Goal: Find specific page/section: Find specific page/section

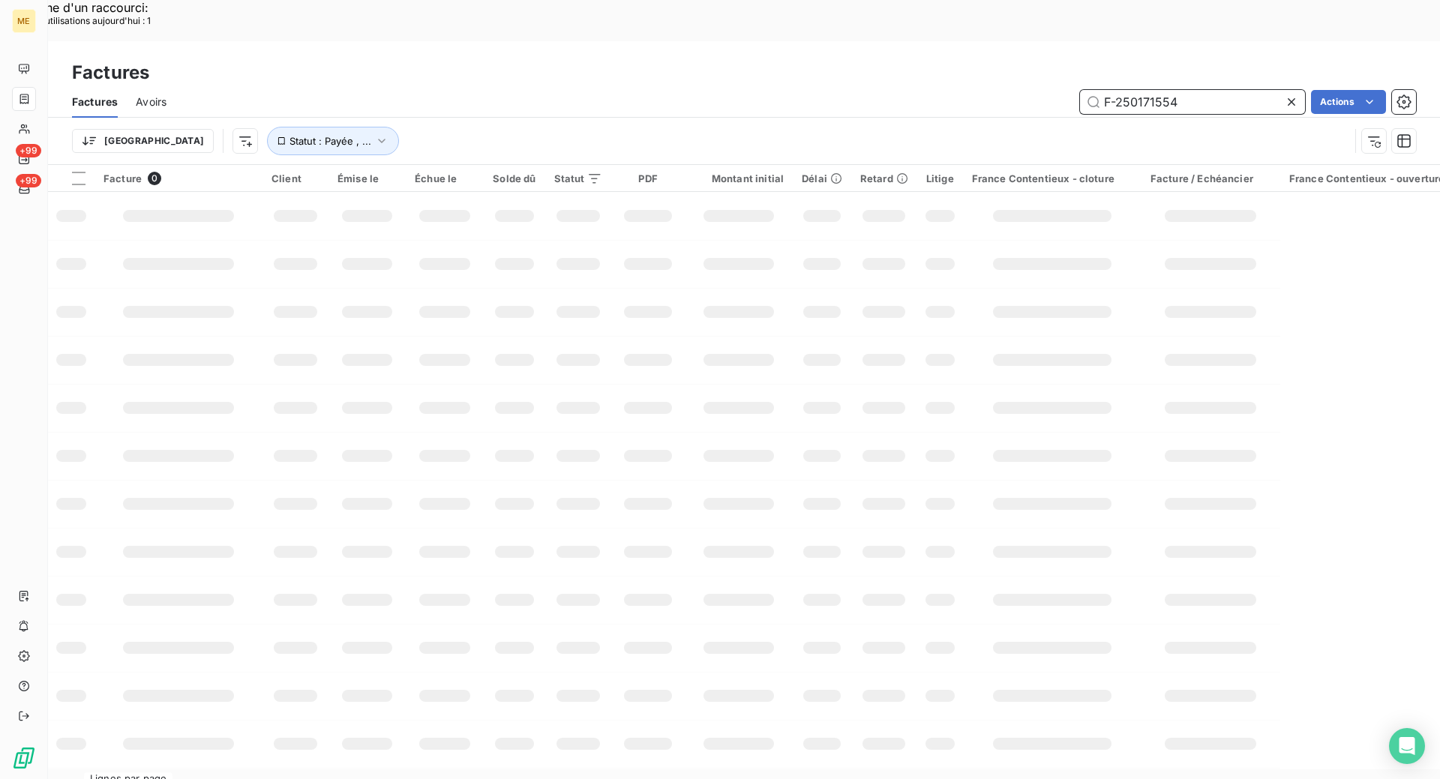
click at [1151, 90] on input "F-250171554" at bounding box center [1192, 102] width 225 height 24
paste input "64175"
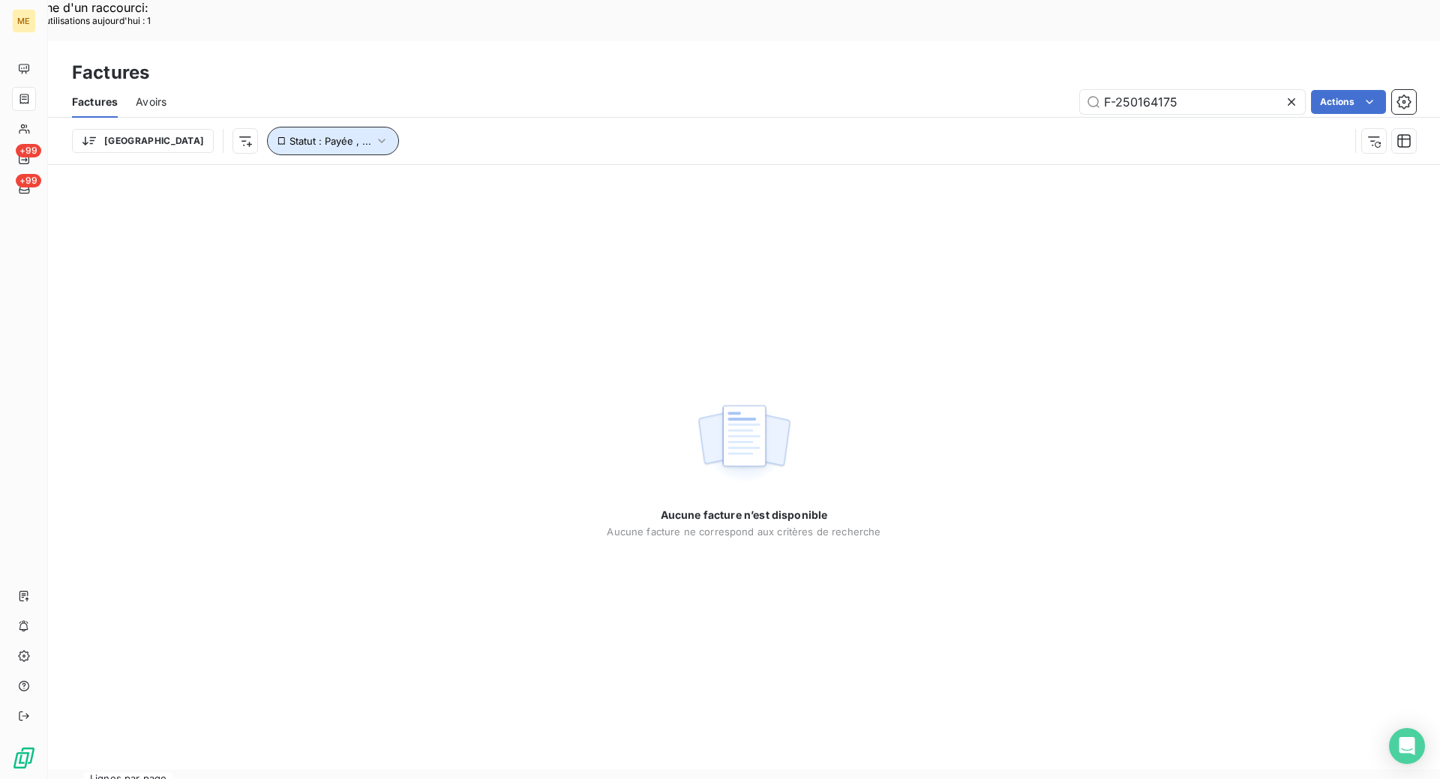
click at [289, 135] on span "Statut : Payée , ..." at bounding box center [330, 141] width 82 height 12
drag, startPoint x: 548, startPoint y: 432, endPoint x: 502, endPoint y: 402, distance: 55.3
click at [505, 409] on div "Aucune facture n’est disponible Aucune facture ne correspond aux critères de re…" at bounding box center [744, 467] width 1392 height 604
click at [1197, 86] on div "Factures Avoirs F-250164175 Actions" at bounding box center [744, 101] width 1392 height 31
click at [1197, 90] on input "F-250164175" at bounding box center [1192, 102] width 225 height 24
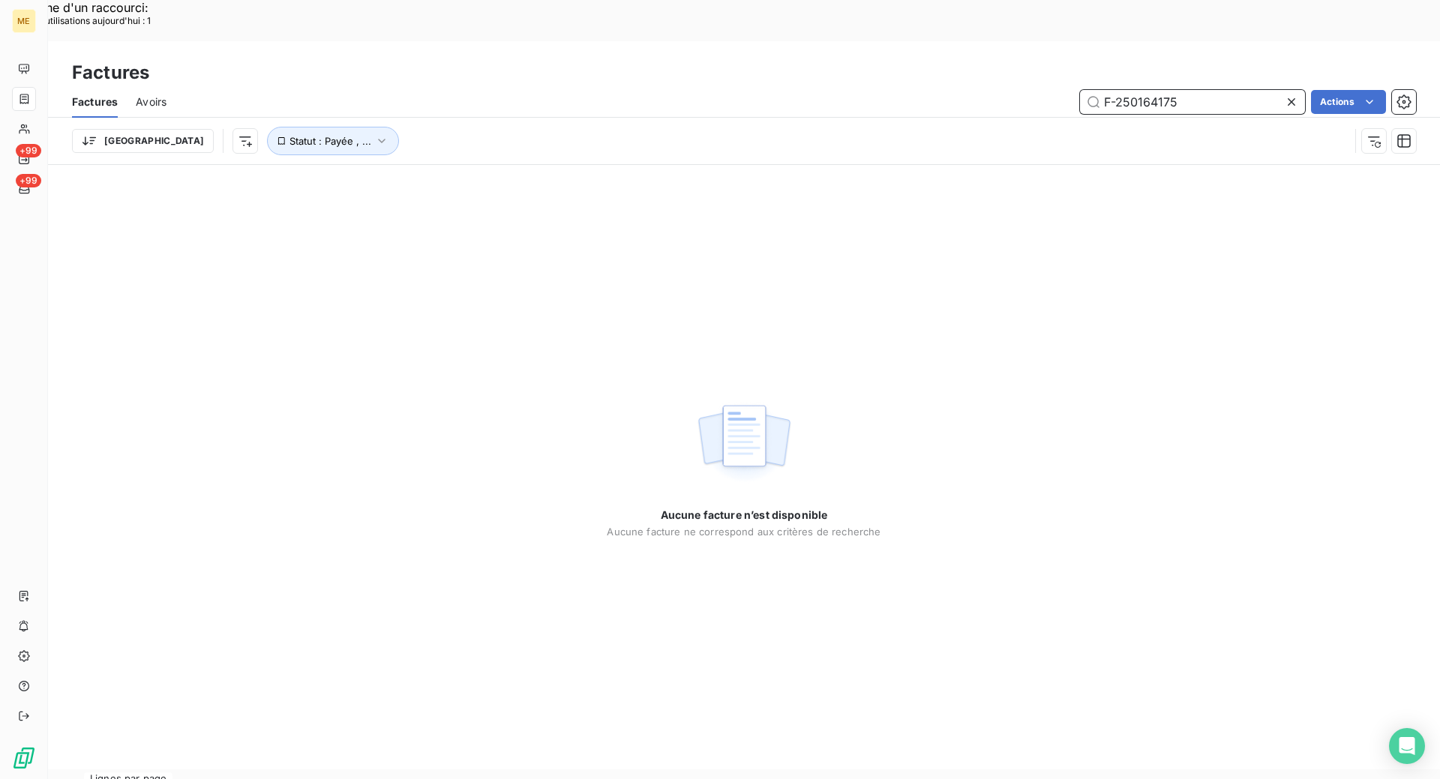
click at [1137, 90] on input "F-250164175" at bounding box center [1192, 102] width 225 height 24
paste input "58336"
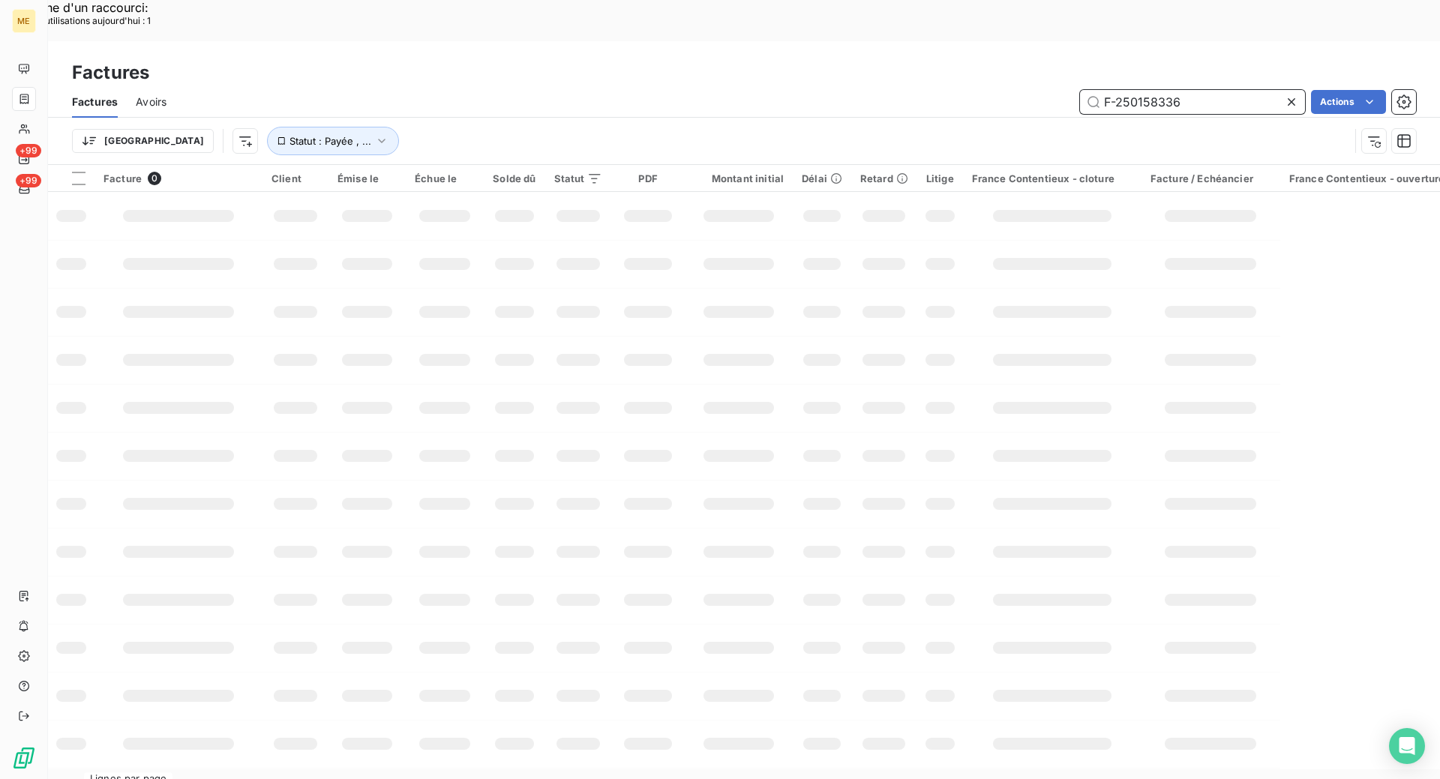
type input "F-250158336"
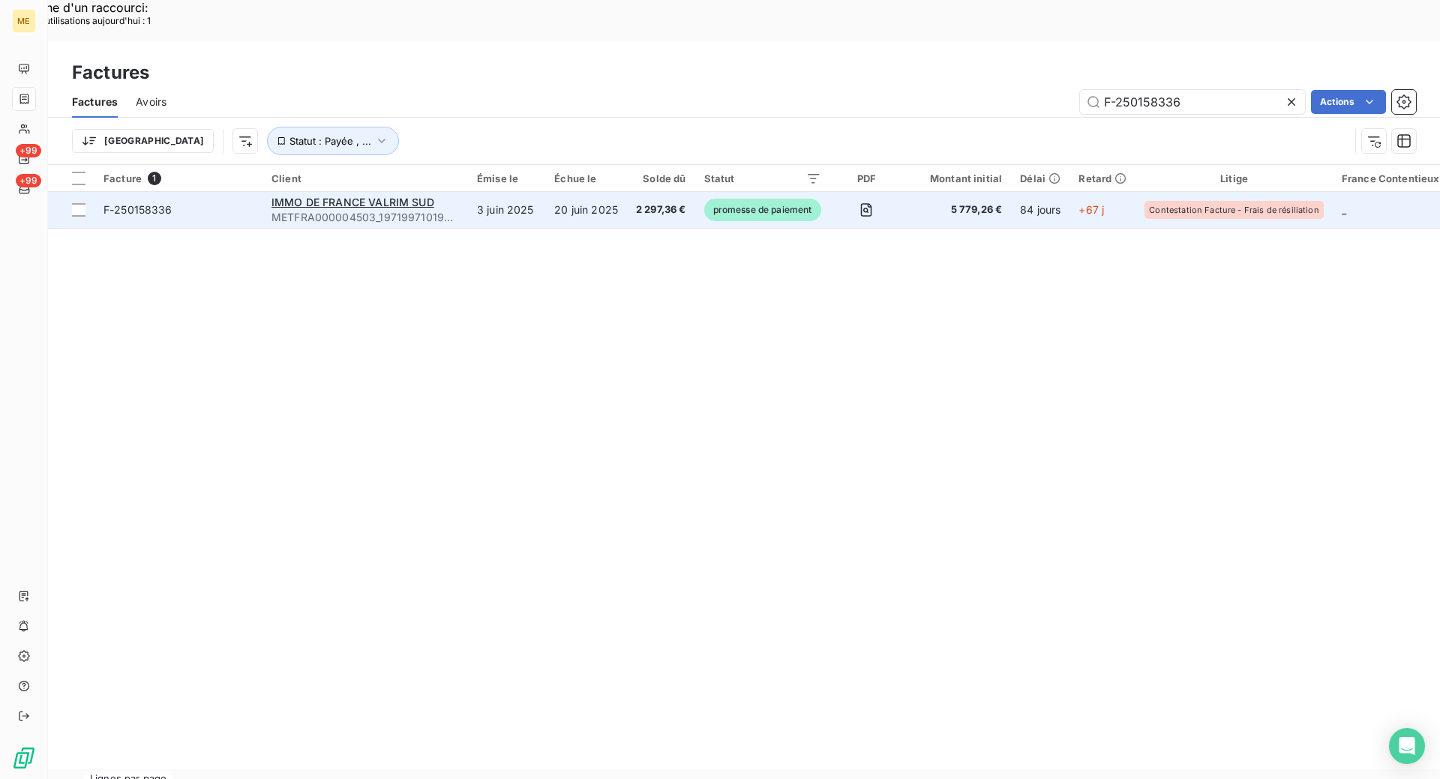
click at [173, 192] on td "F-250158336" at bounding box center [178, 210] width 168 height 36
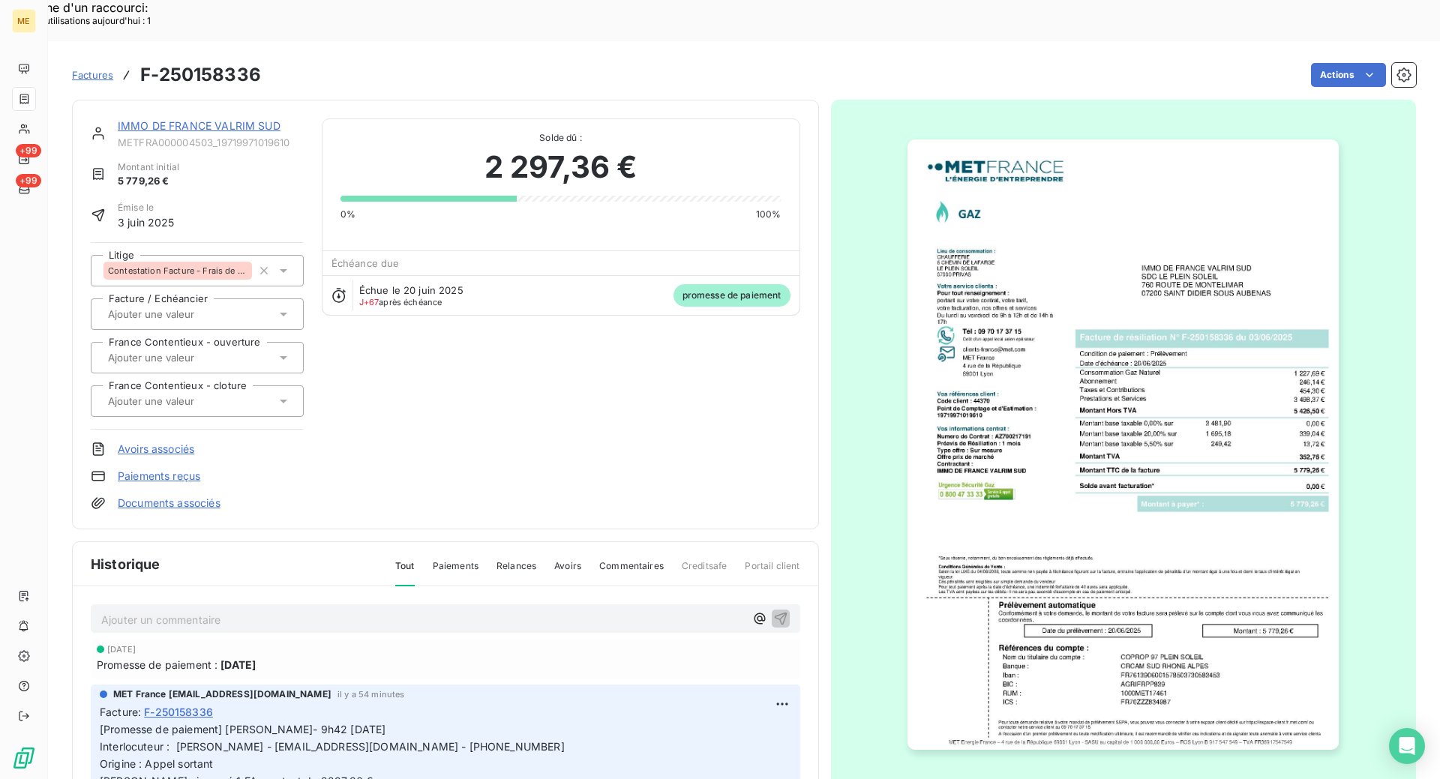
click at [219, 119] on link "IMMO DE FRANCE VALRIM SUD" at bounding box center [199, 125] width 163 height 13
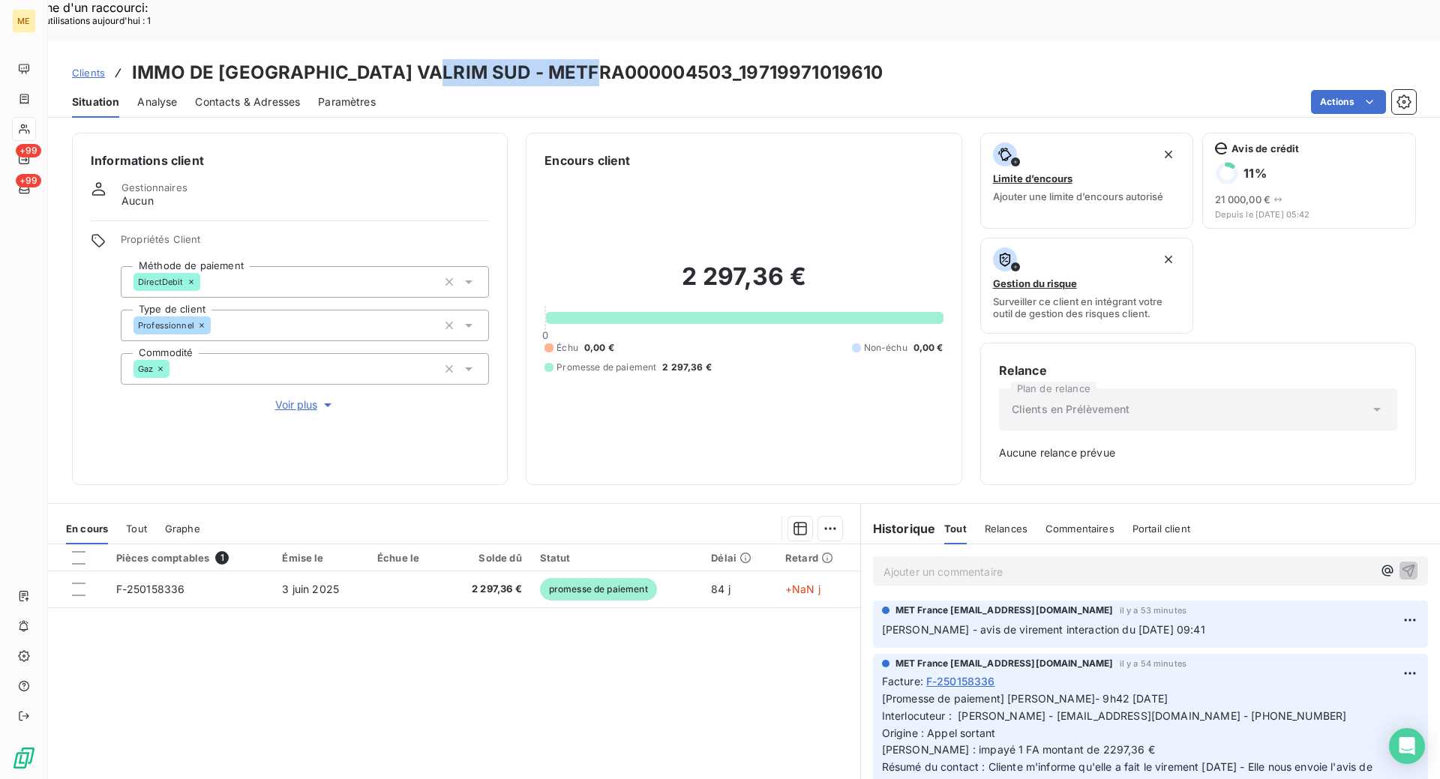
copy h3 "METFRA000004503"
drag, startPoint x: 427, startPoint y: 22, endPoint x: 602, endPoint y: 24, distance: 174.7
click at [602, 59] on h3 "IMMO DE [GEOGRAPHIC_DATA] VALRIM SUD - METFRA000004503_19719971019610" at bounding box center [507, 72] width 751 height 27
click at [34, 123] on div at bounding box center [24, 129] width 24 height 24
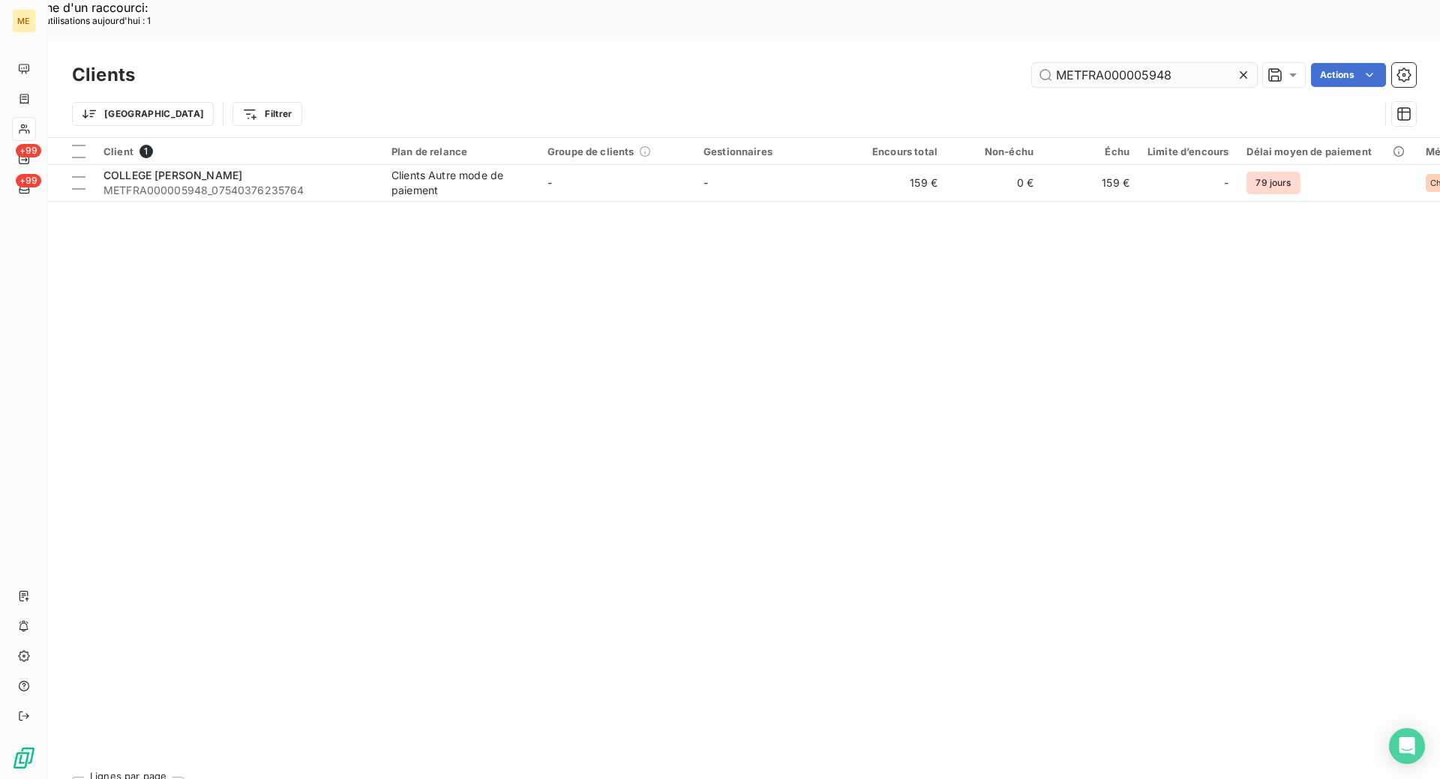
click at [1114, 63] on input "METFRA000005948" at bounding box center [1144, 75] width 225 height 24
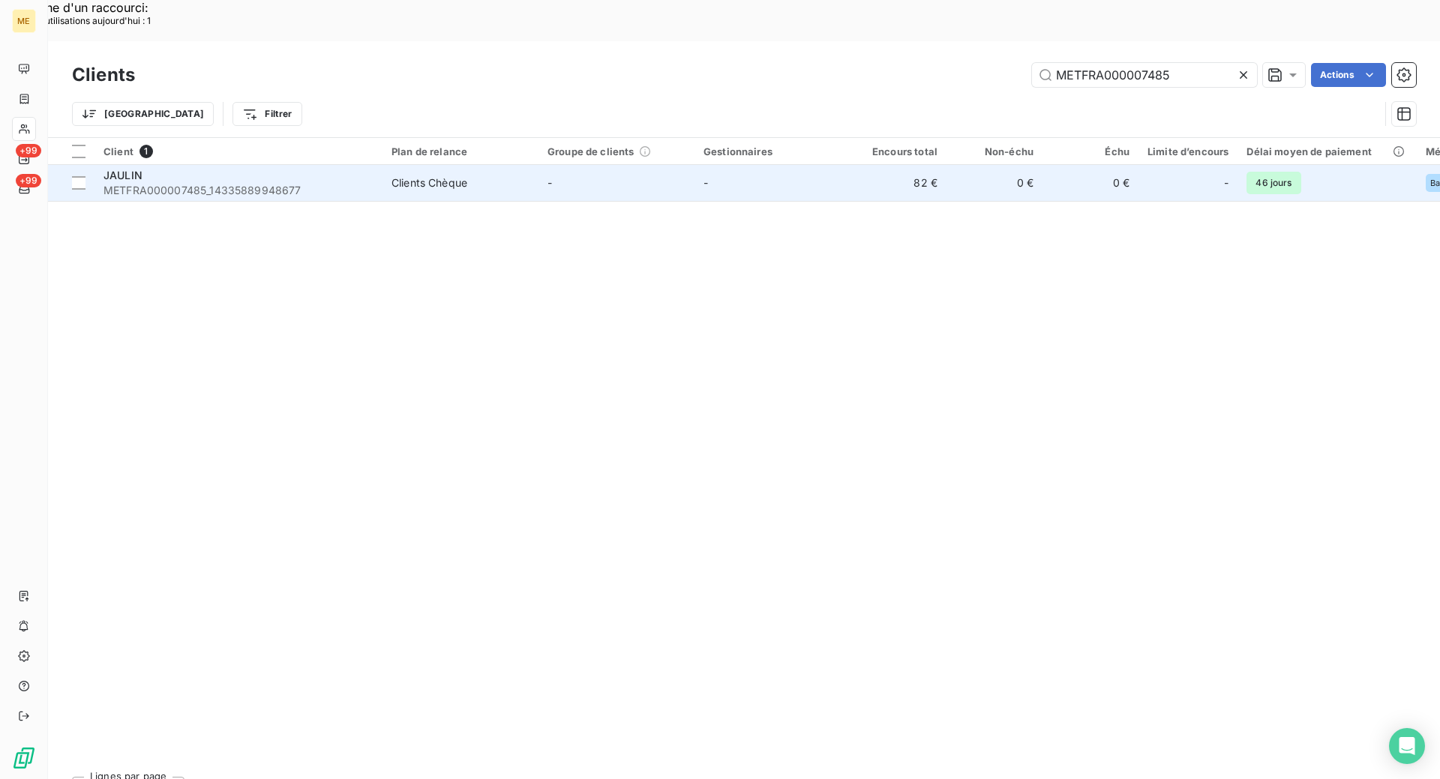
type input "METFRA000007485"
click at [337, 168] on div "JAULIN" at bounding box center [238, 175] width 270 height 15
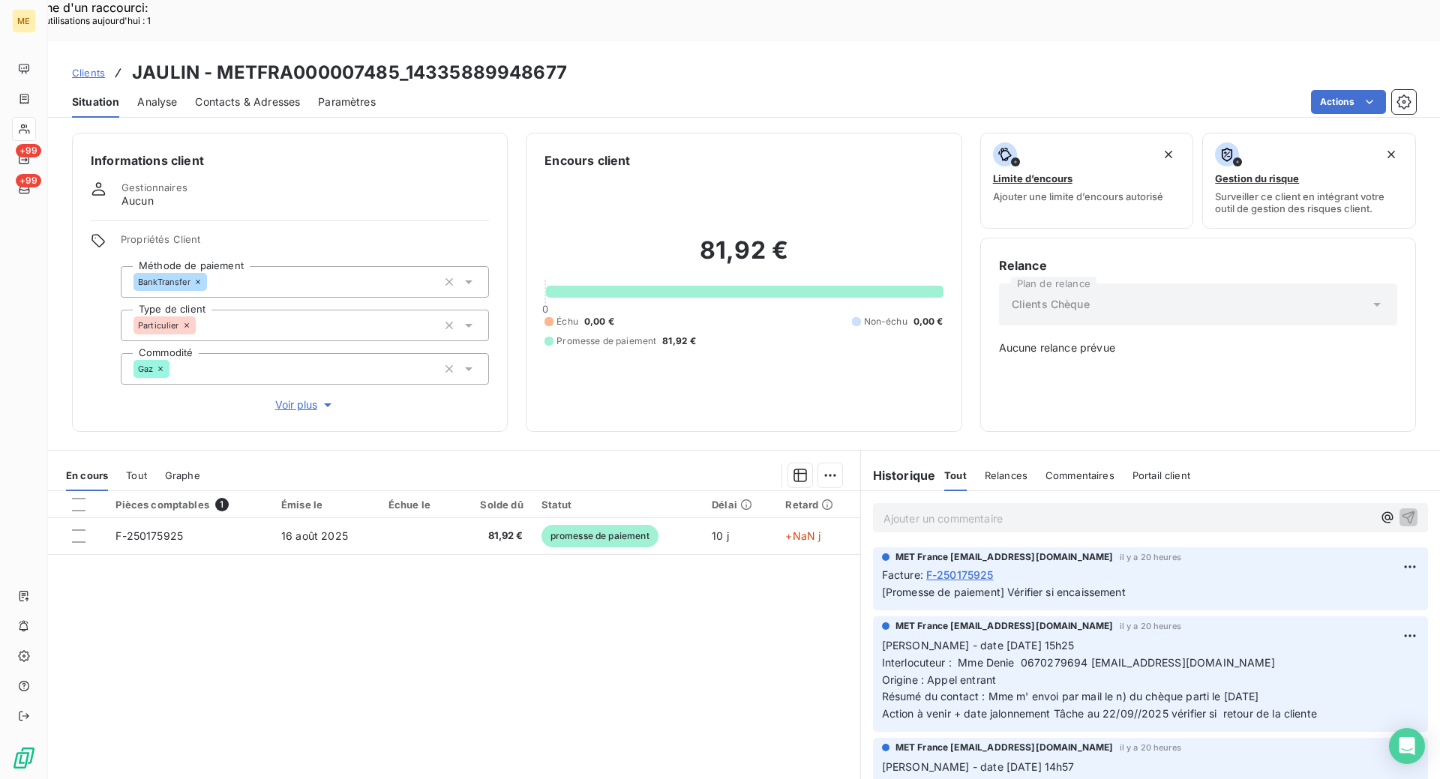
click at [916, 509] on p "Ajouter un commentaire ﻿" at bounding box center [1127, 518] width 489 height 19
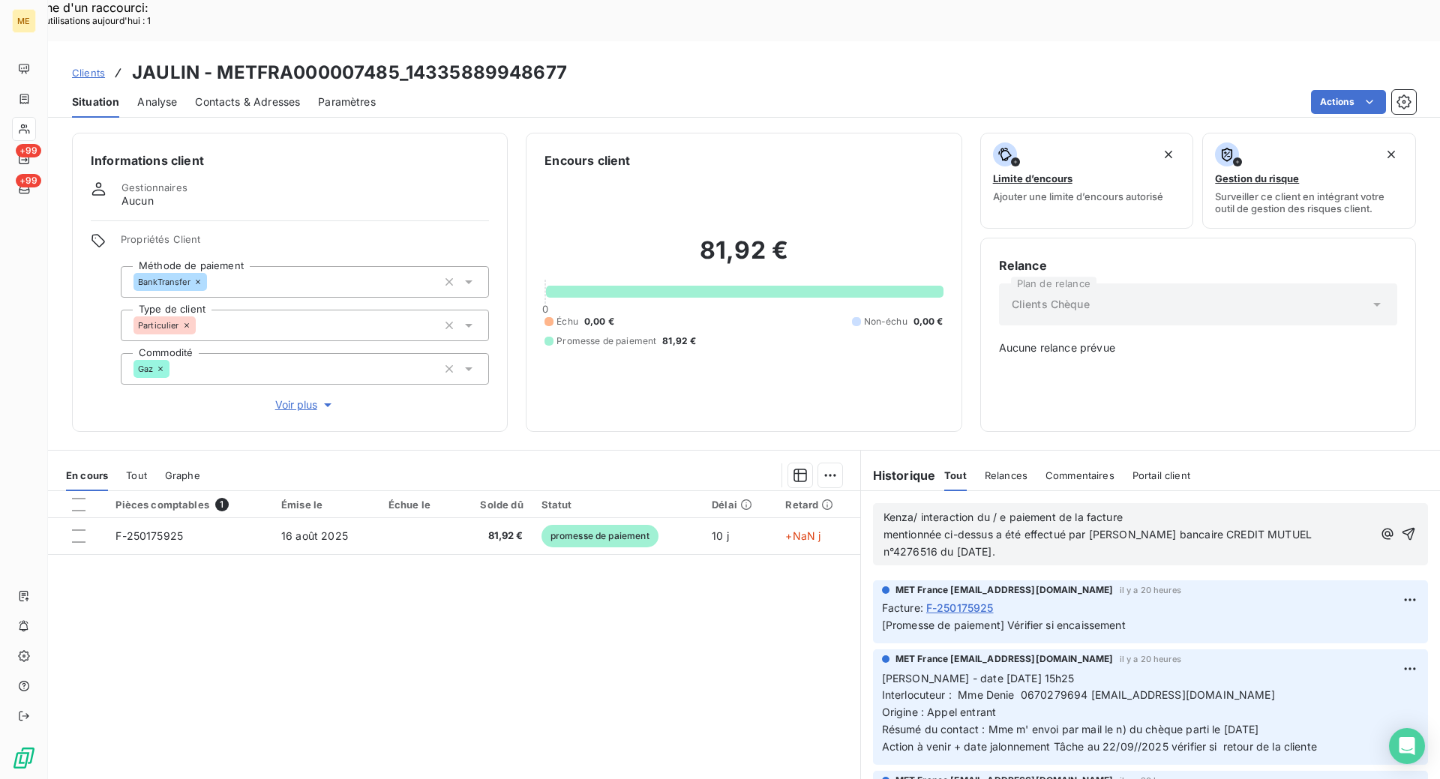
click at [985, 511] on span "Kenza/ interaction du / e paiement de la facture" at bounding box center [1002, 517] width 239 height 13
click at [1092, 511] on span "Kenza/ interaction du [DATE] 17:13 / e paiement de la facture" at bounding box center [1036, 517] width 306 height 13
click at [1046, 544] on p "n°4276516 du [DATE]." at bounding box center [1127, 552] width 489 height 17
click at [1215, 509] on p "Kenza/ interaction du [DATE] 17:13 / paiement de la facture" at bounding box center [1127, 517] width 489 height 17
click at [1039, 544] on p "n°4276516 du [DATE]." at bounding box center [1130, 552] width 495 height 17
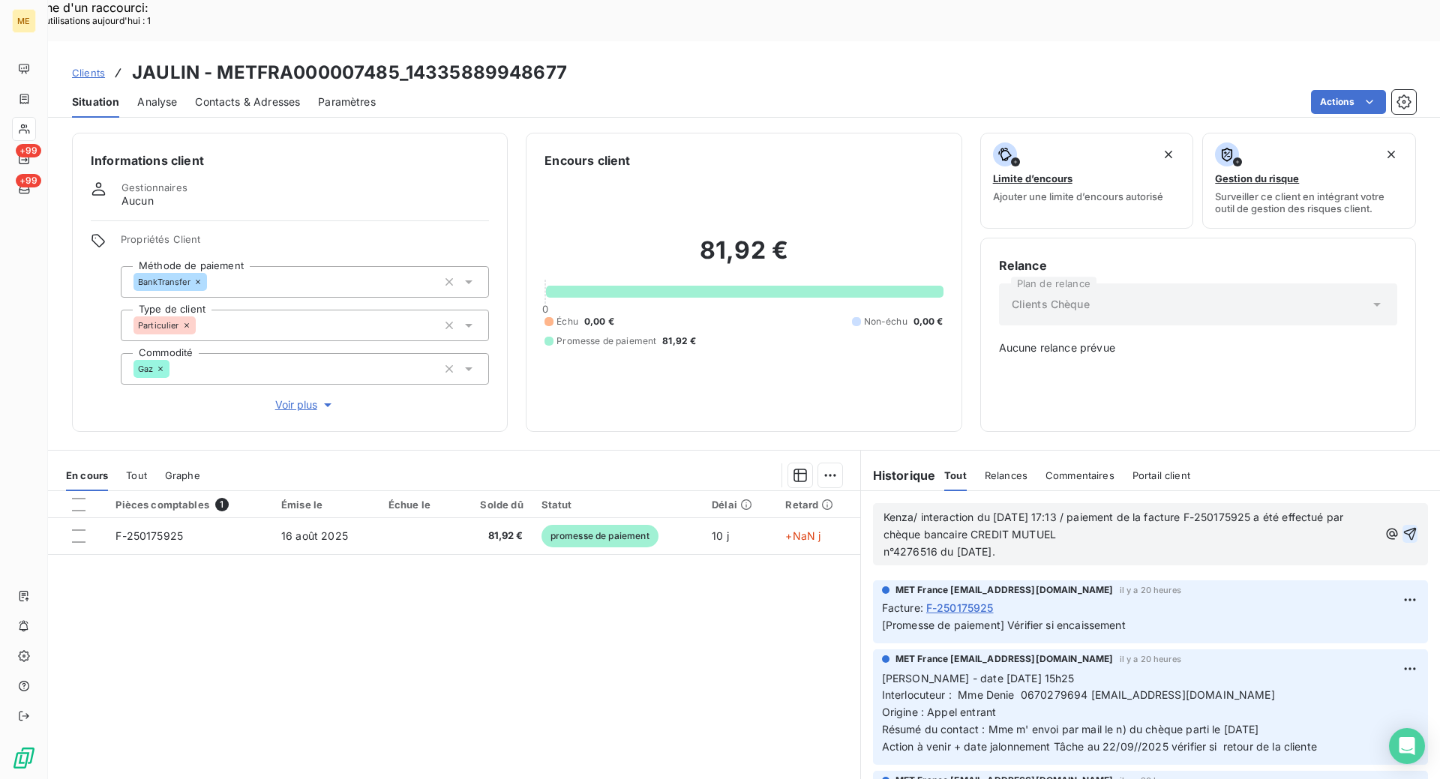
click at [1402, 526] on icon "button" at bounding box center [1409, 533] width 15 height 15
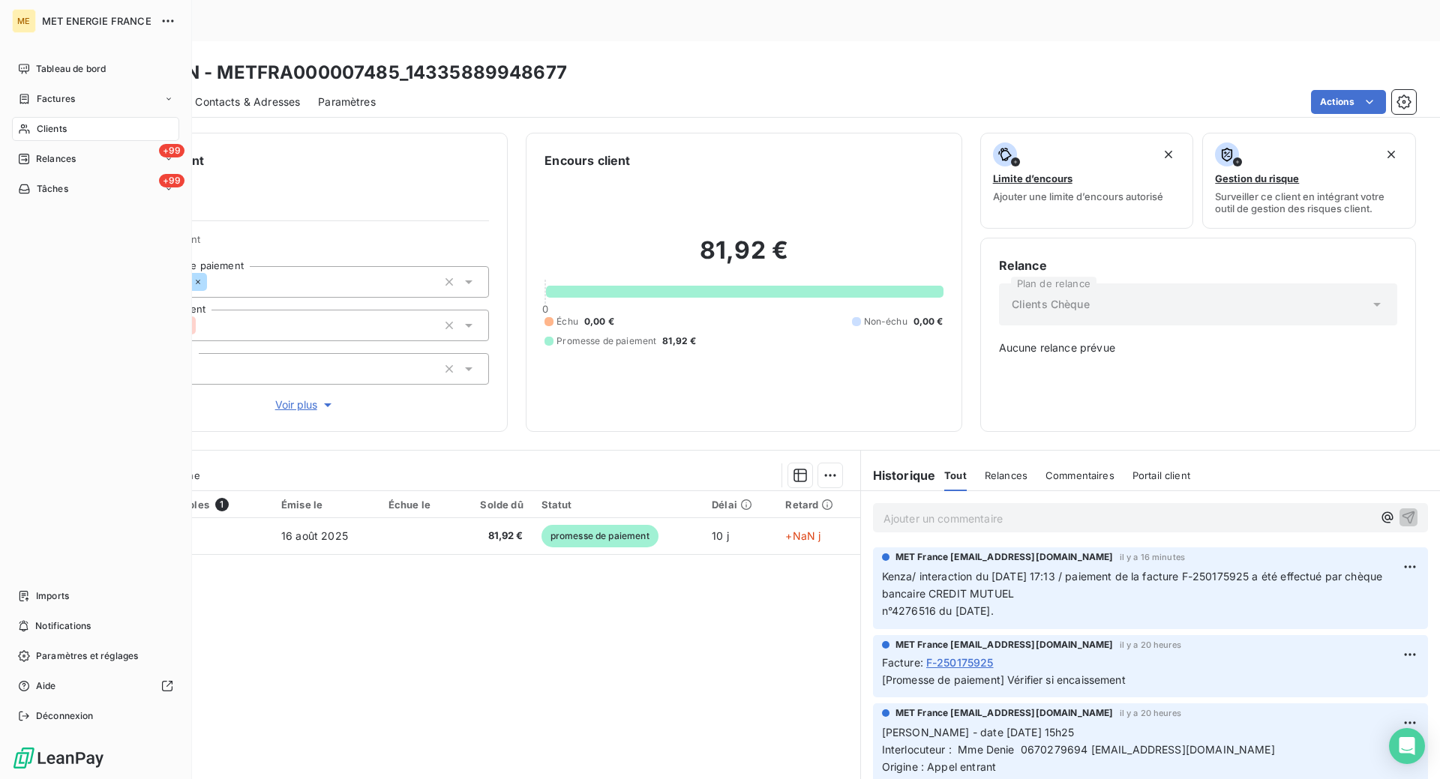
click at [35, 130] on div "Clients" at bounding box center [95, 129] width 167 height 24
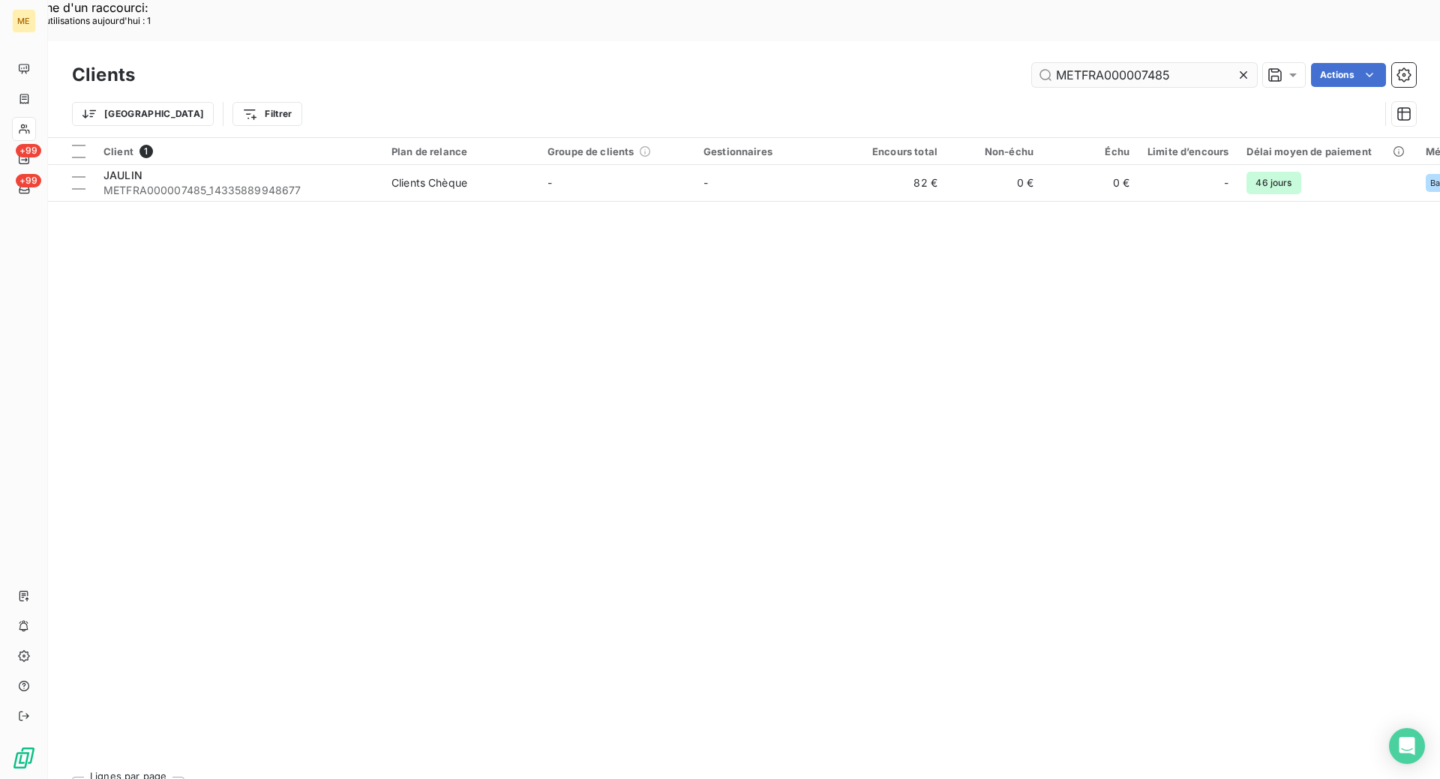
click at [1189, 63] on input "METFRA000007485" at bounding box center [1144, 75] width 225 height 24
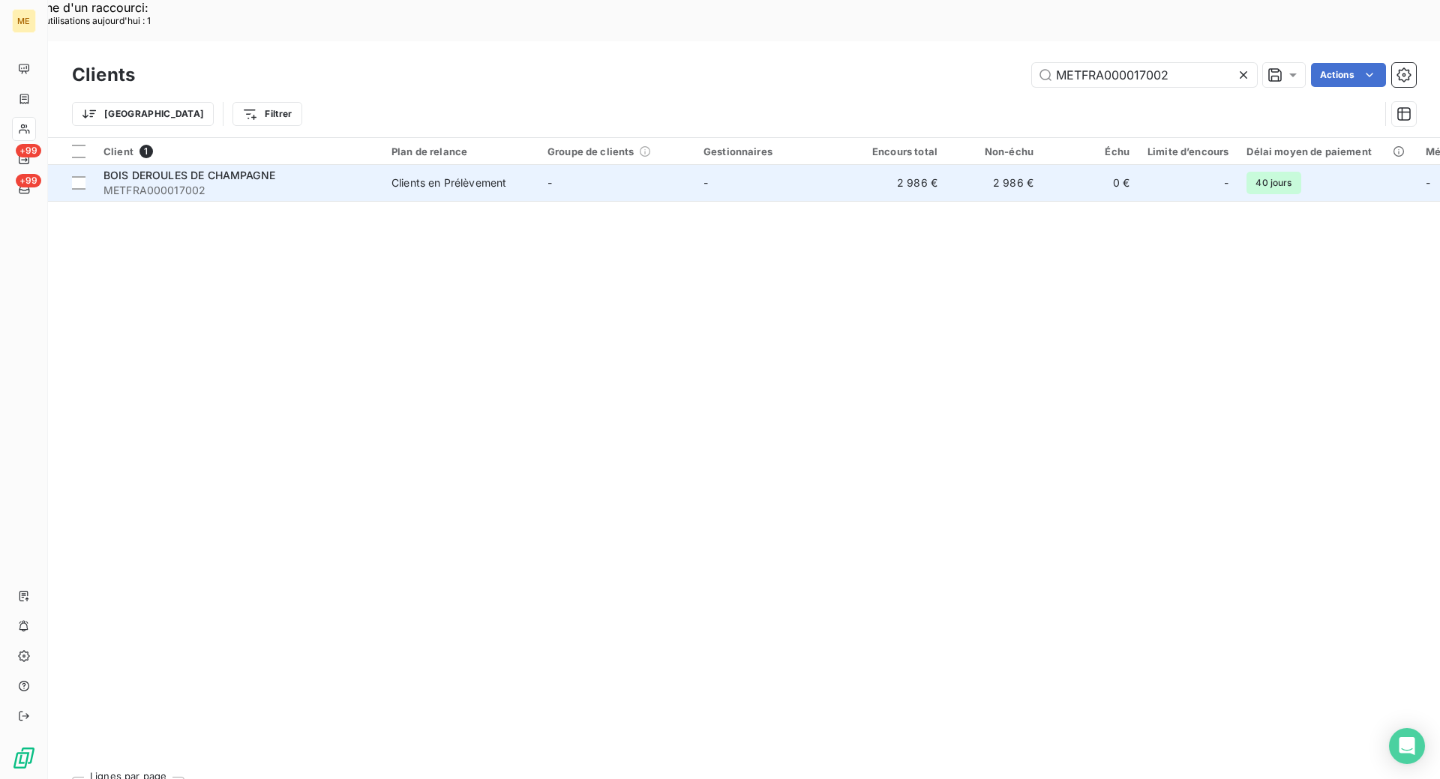
type input "METFRA000017002"
click at [226, 169] on span "BOIS DEROULES DE CHAMPAGNE" at bounding box center [189, 175] width 172 height 13
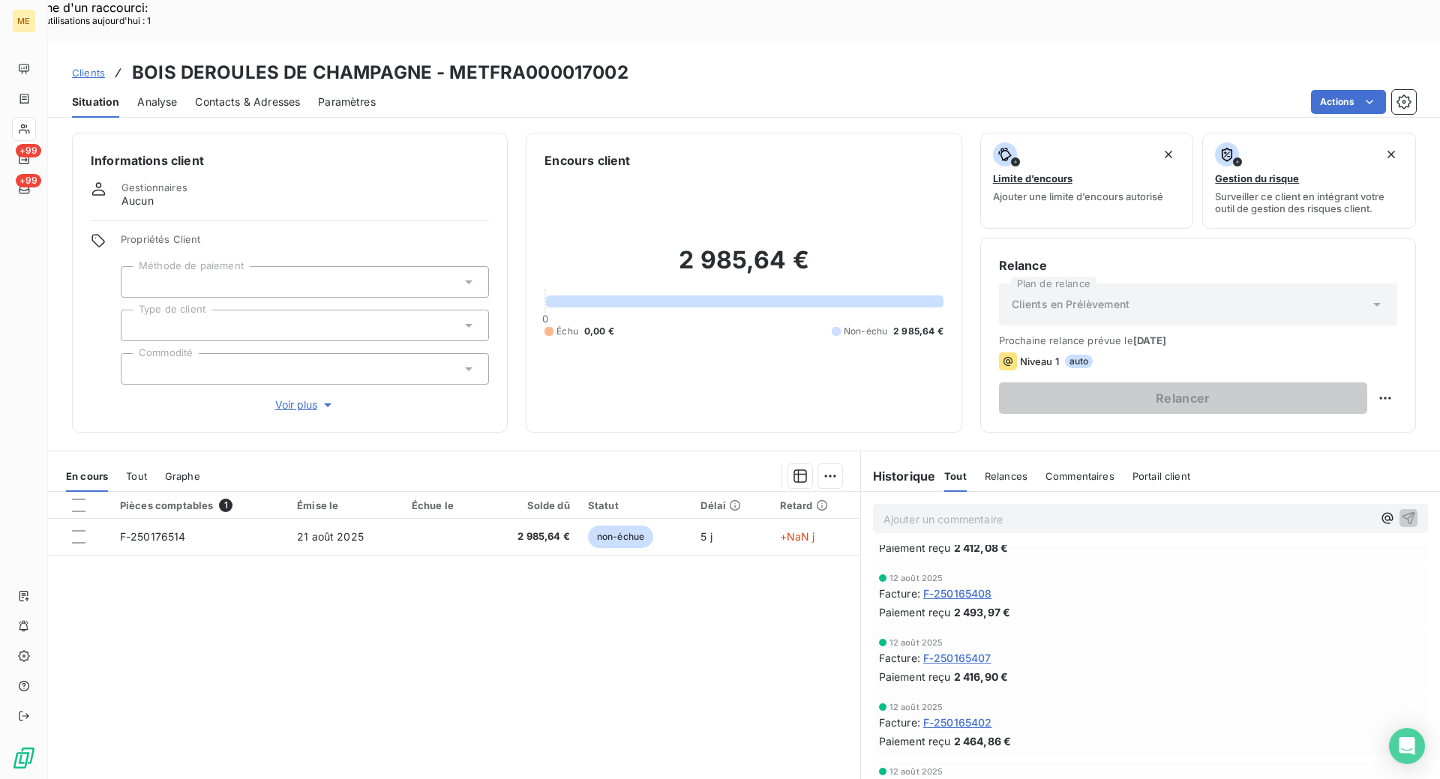
scroll to position [225, 0]
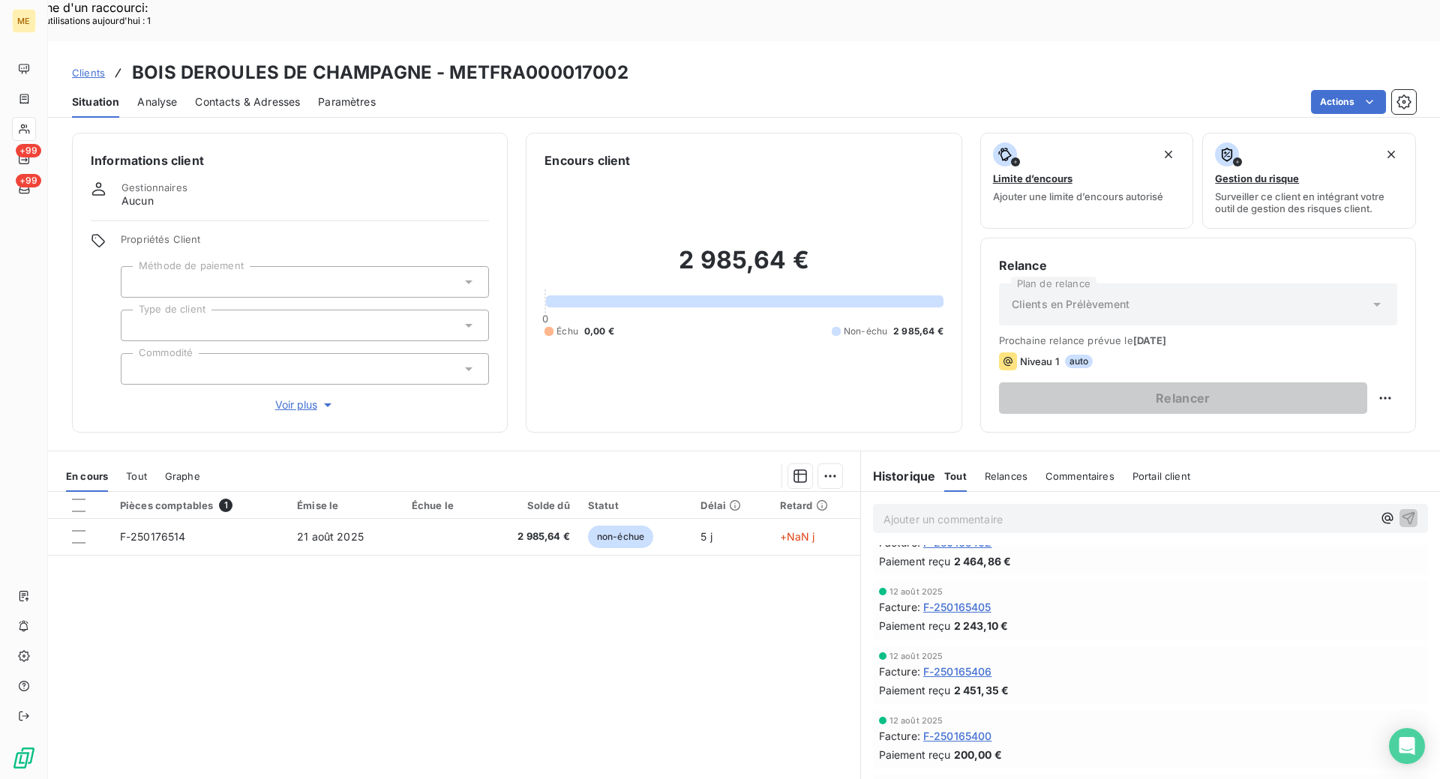
click at [694, 685] on div "Pièces comptables 1 Émise le Échue le Solde dû Statut Délai Retard F-250176514 …" at bounding box center [454, 636] width 812 height 289
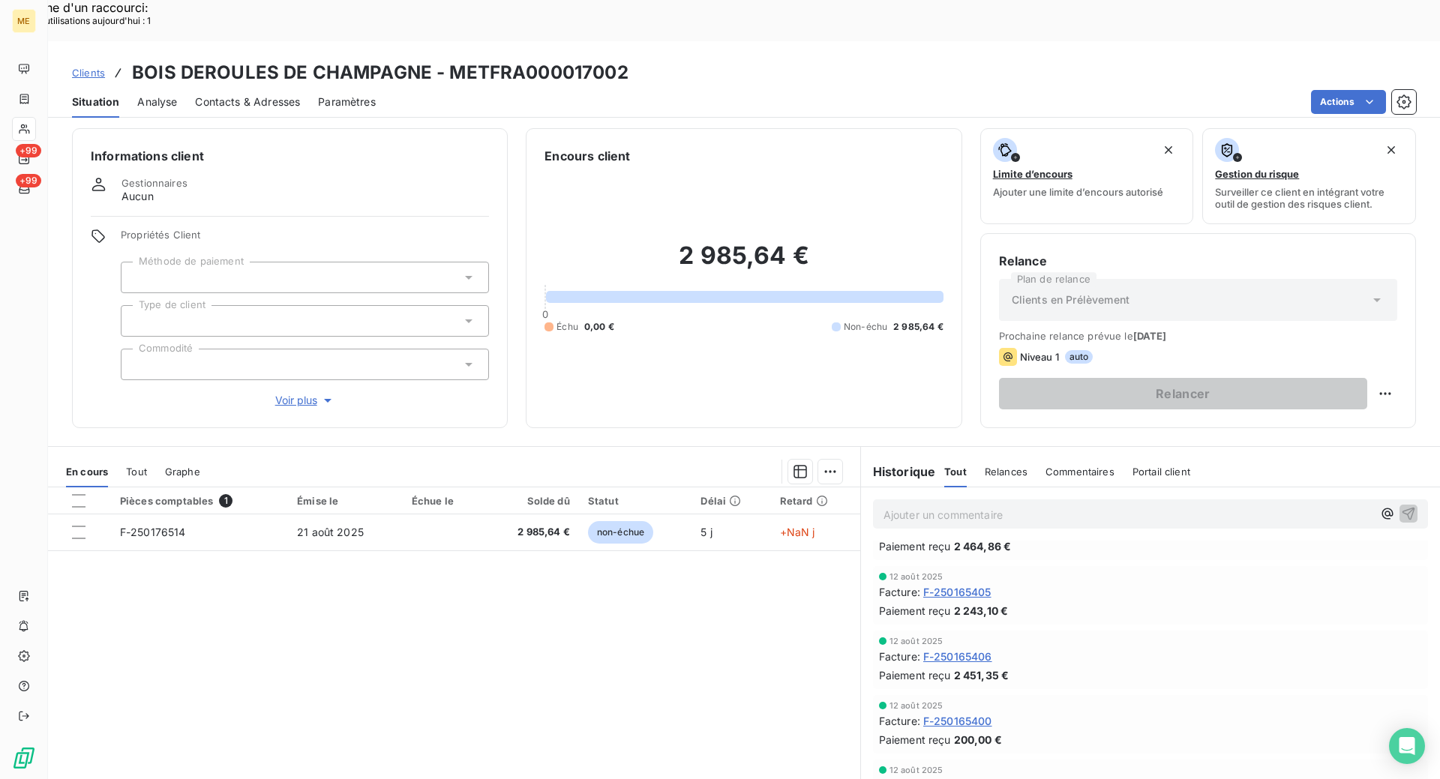
scroll to position [5, 0]
click at [974, 777] on span "F-250165401" at bounding box center [956, 785] width 67 height 16
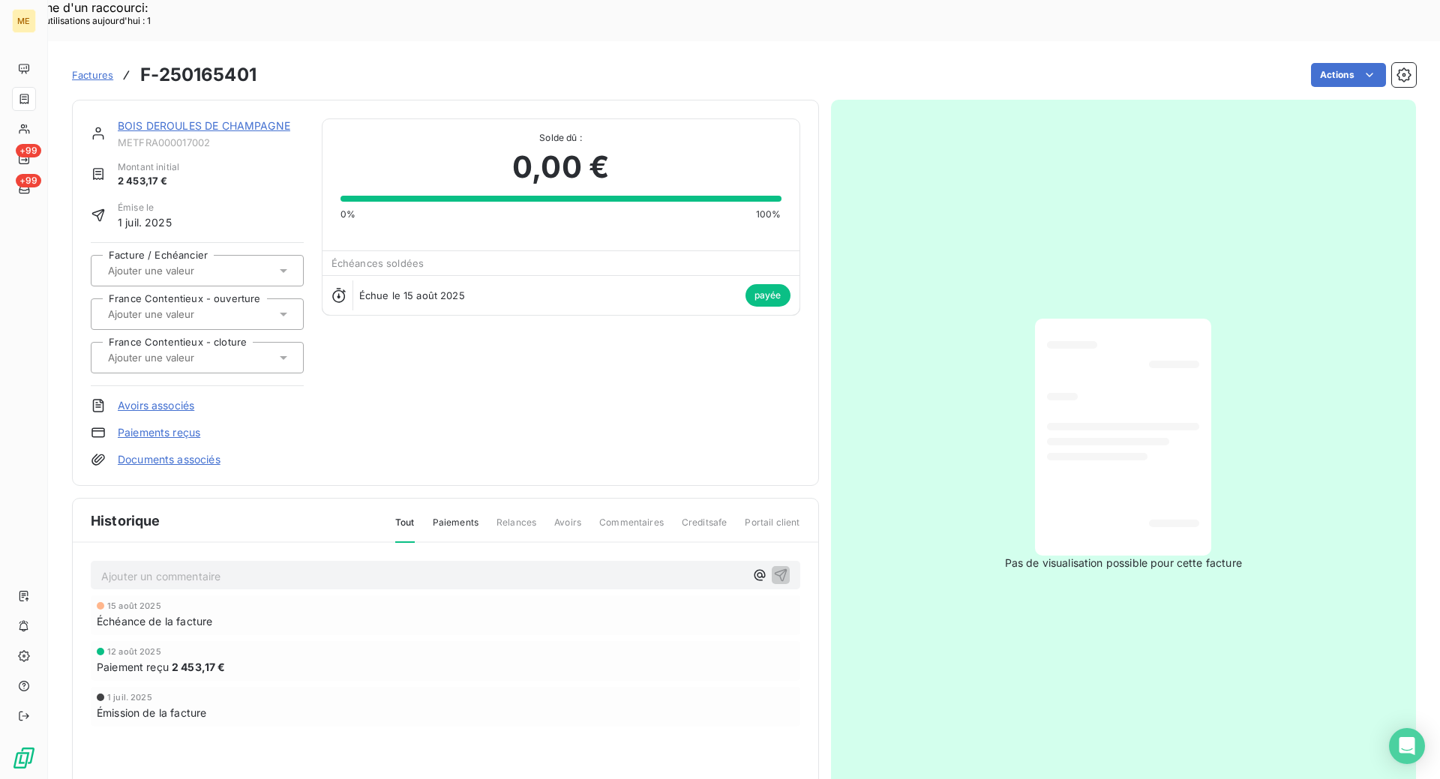
click at [93, 69] on span "Factures" at bounding box center [92, 75] width 41 height 12
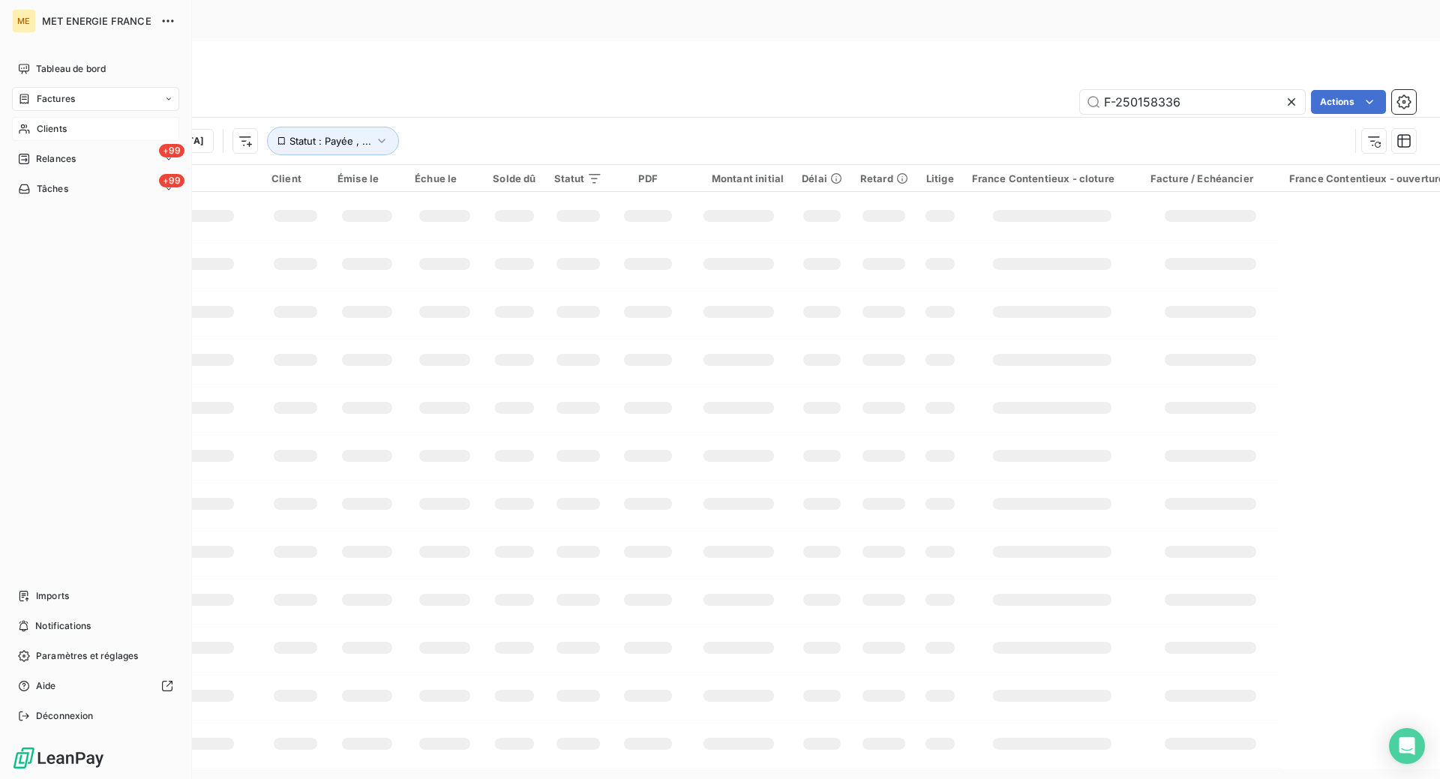
click at [34, 130] on div "Clients" at bounding box center [95, 129] width 167 height 24
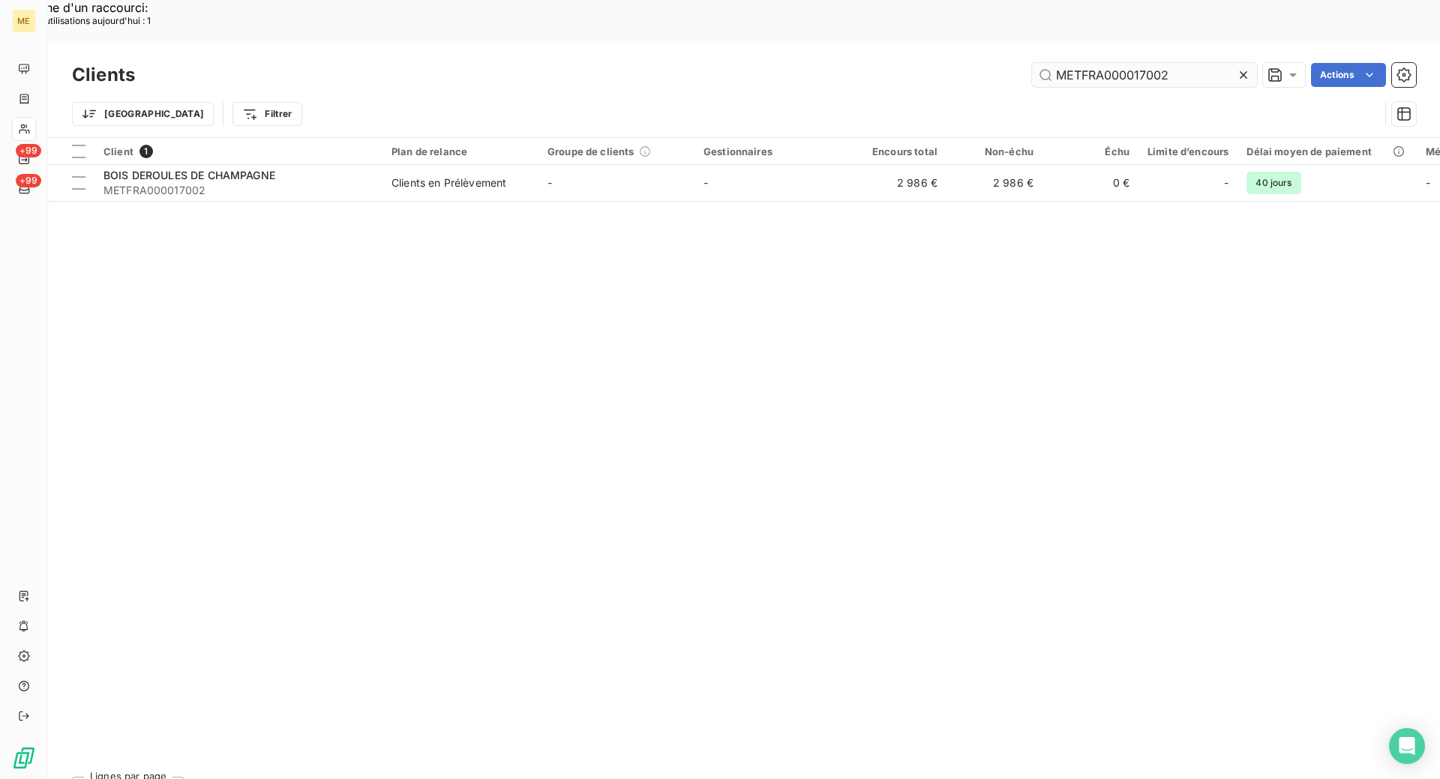
click at [1145, 63] on input "METFRA000017002" at bounding box center [1144, 75] width 225 height 24
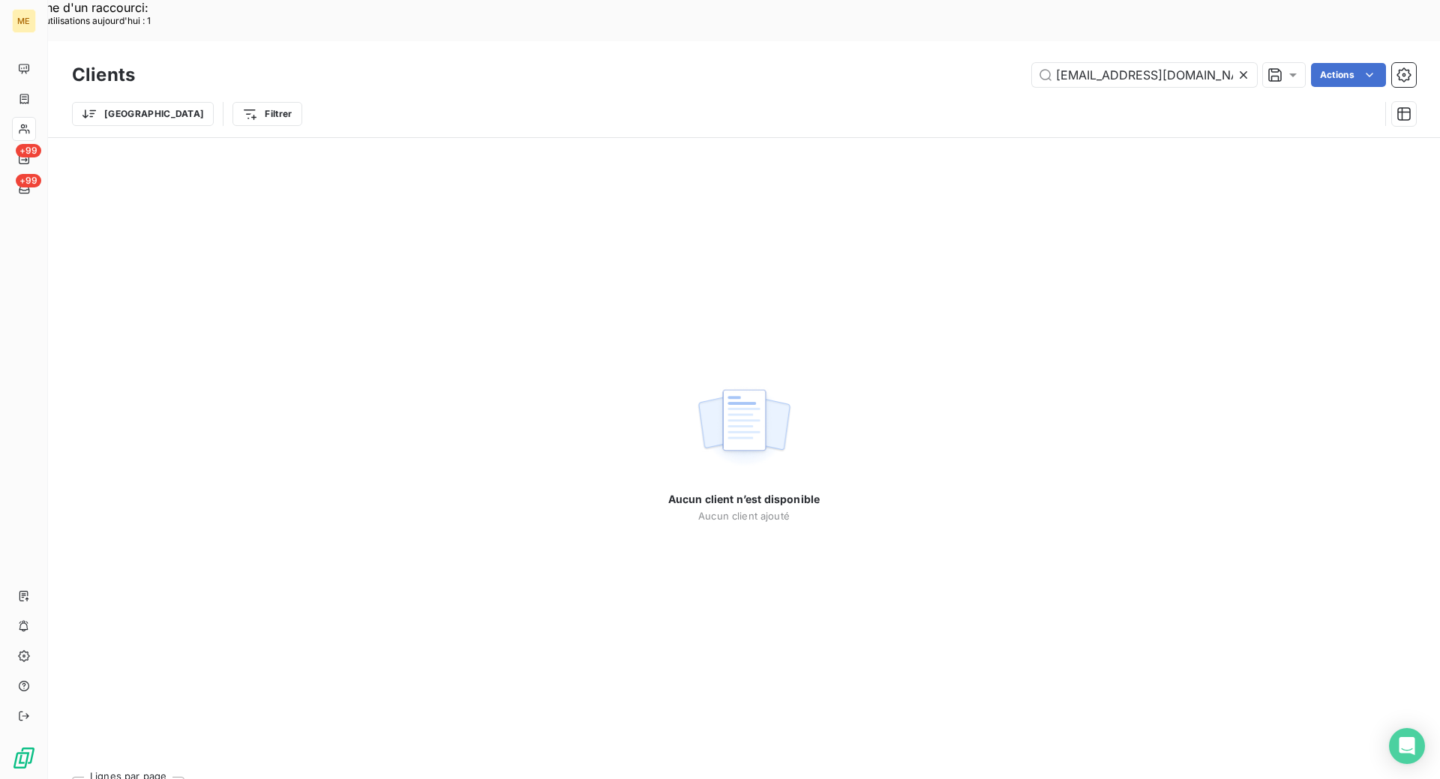
type input "[EMAIL_ADDRESS][DOMAIN_NAME]"
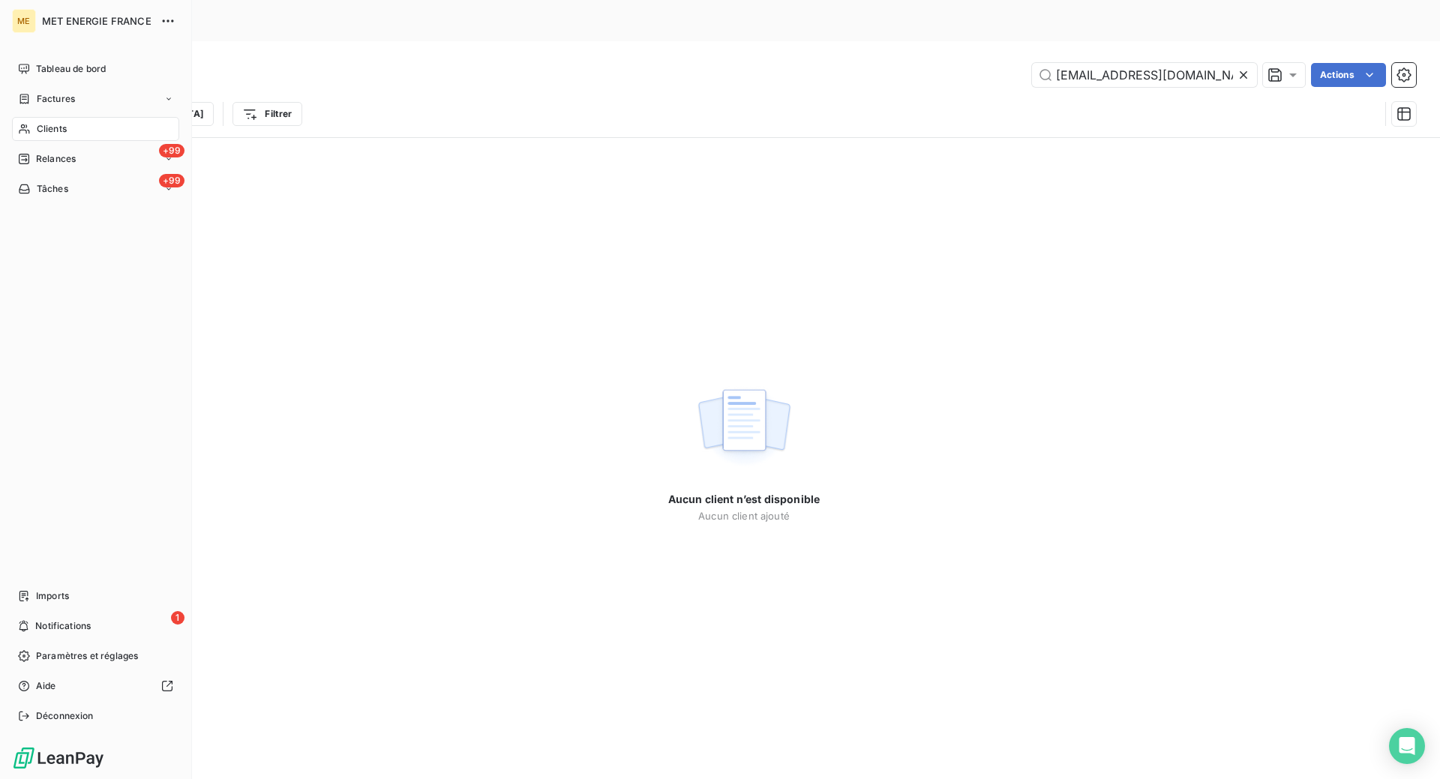
click at [71, 129] on div "Clients" at bounding box center [95, 129] width 167 height 24
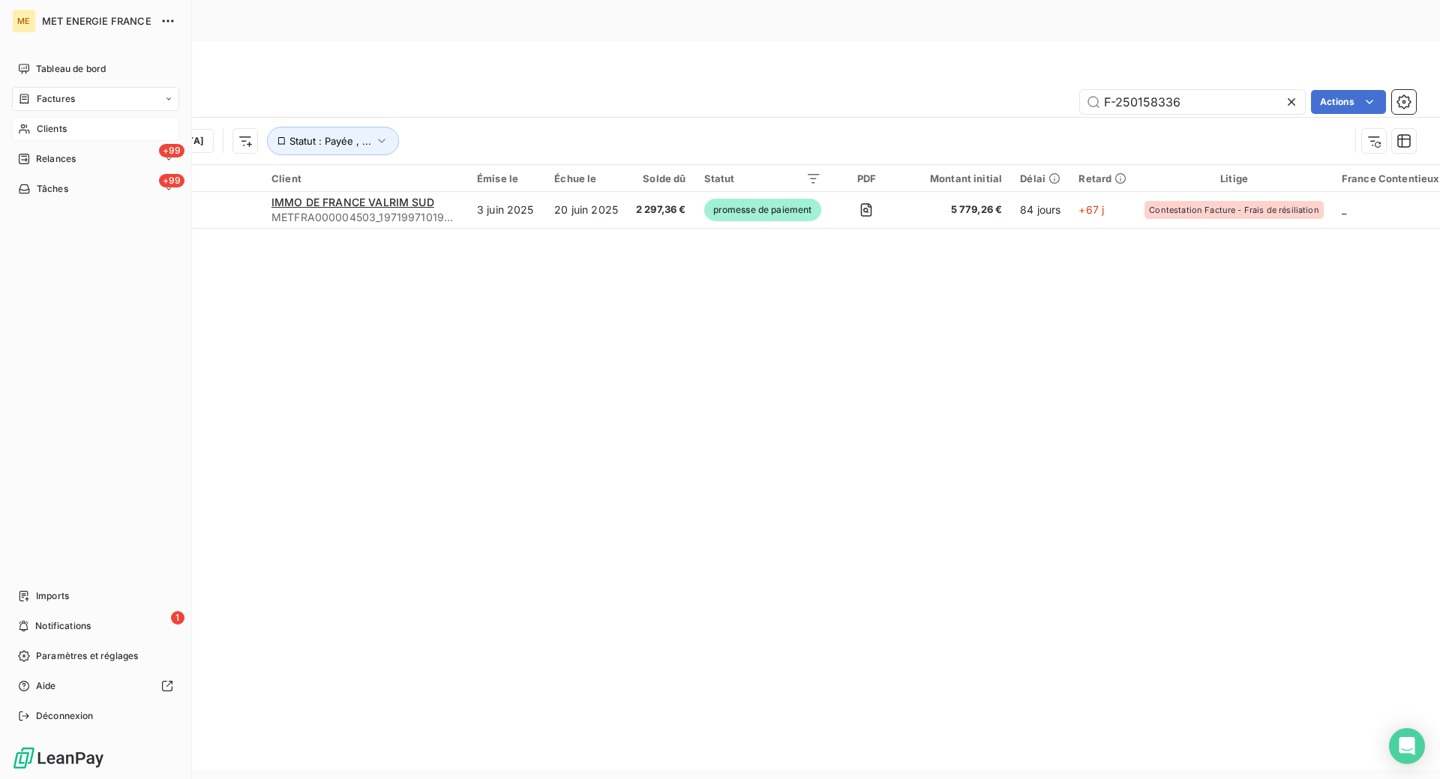
click at [67, 130] on div "Clients" at bounding box center [95, 129] width 167 height 24
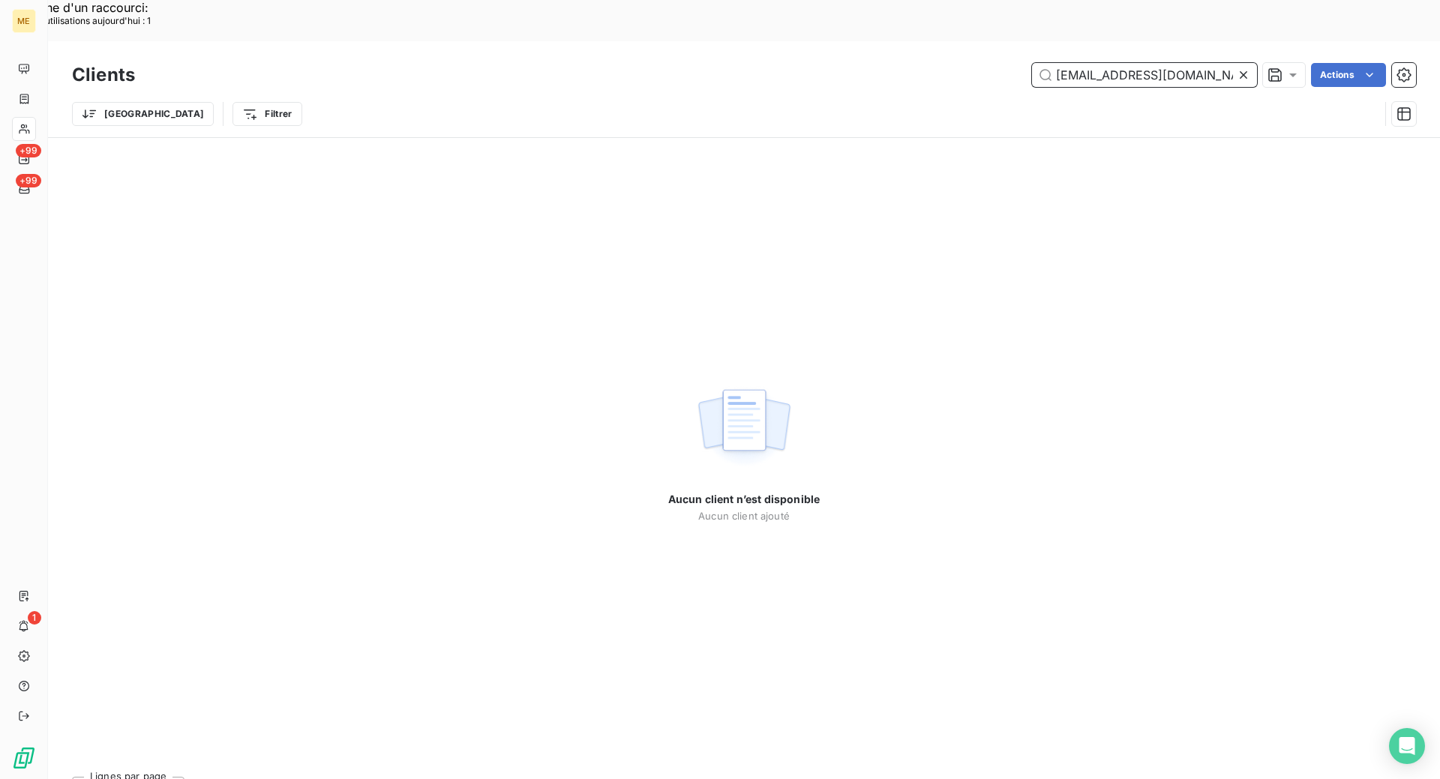
click at [1074, 63] on input "[EMAIL_ADDRESS][DOMAIN_NAME]" at bounding box center [1144, 75] width 225 height 24
paste input "GI145315"
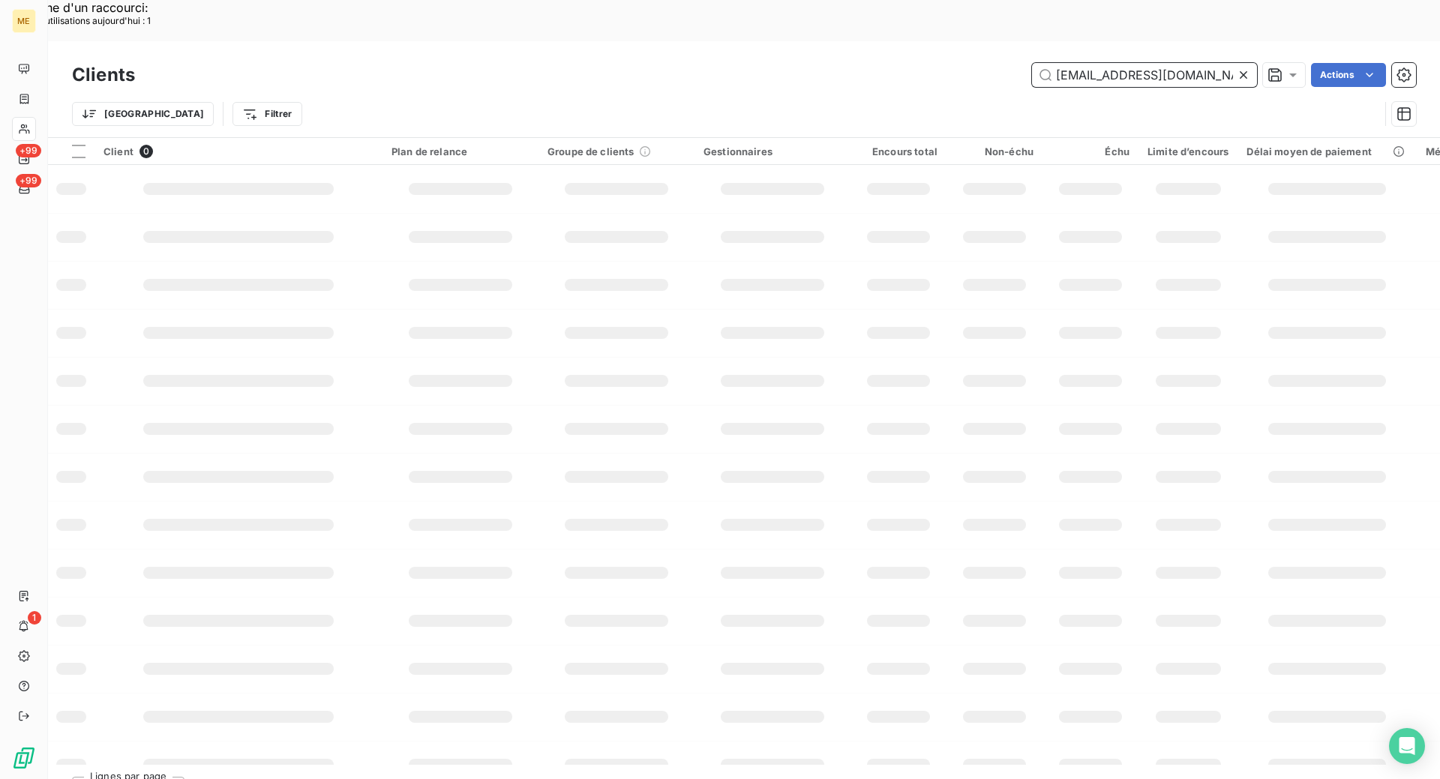
click at [1074, 63] on input "[EMAIL_ADDRESS][DOMAIN_NAME]" at bounding box center [1144, 75] width 225 height 24
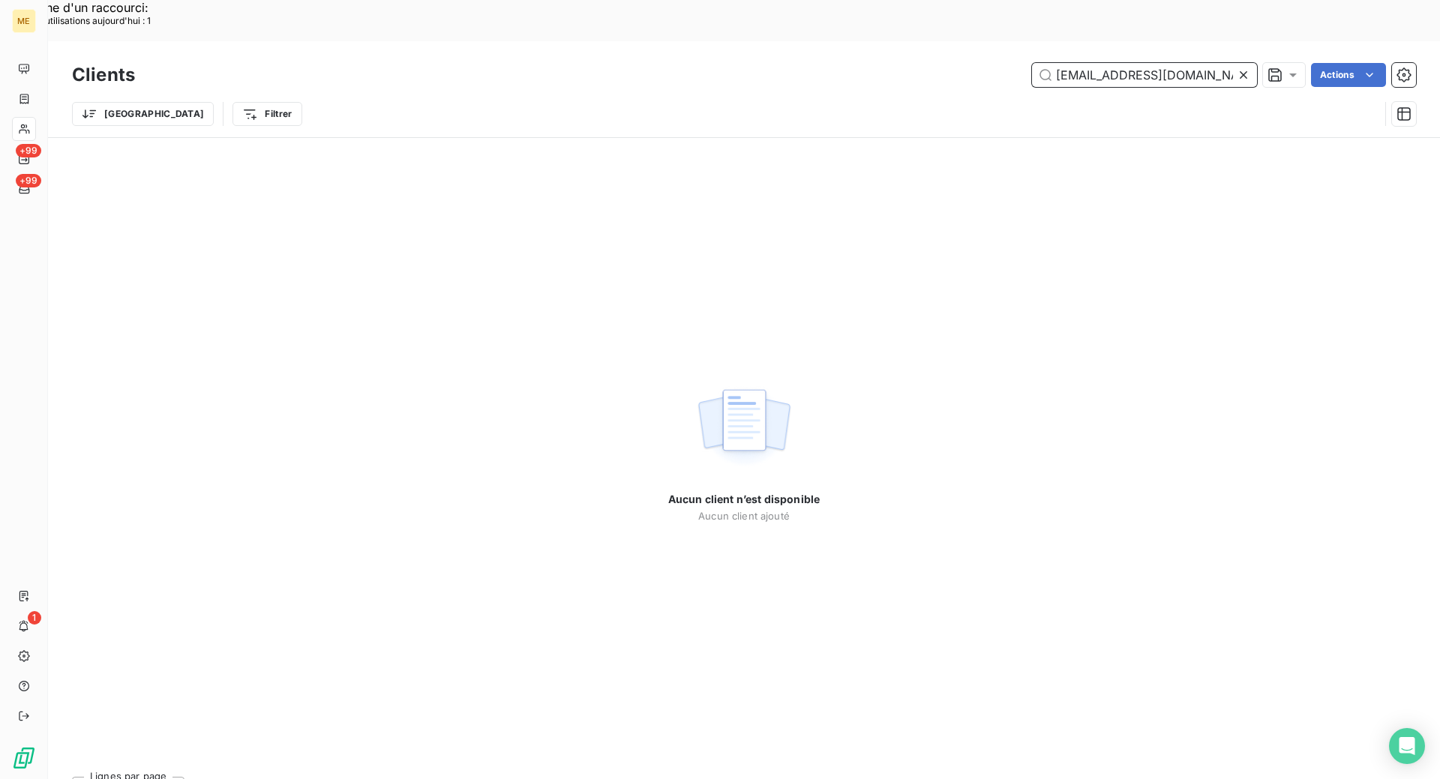
click at [1074, 63] on input "[EMAIL_ADDRESS][DOMAIN_NAME]" at bounding box center [1144, 75] width 225 height 24
paste input "text"
click at [1058, 63] on input "GI145315" at bounding box center [1144, 75] width 225 height 24
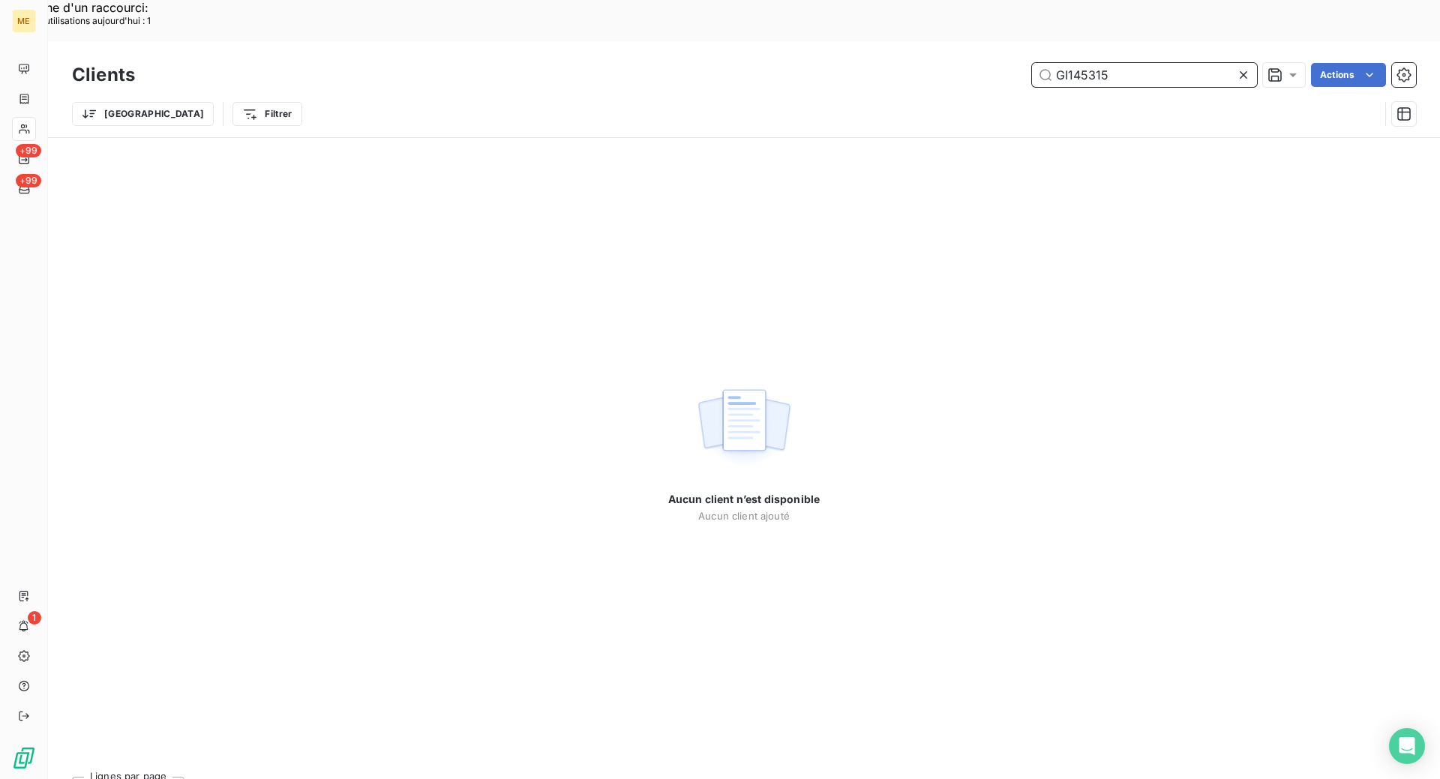
click at [1090, 63] on input "GI145315" at bounding box center [1144, 75] width 225 height 24
paste input "METFRA000017002"
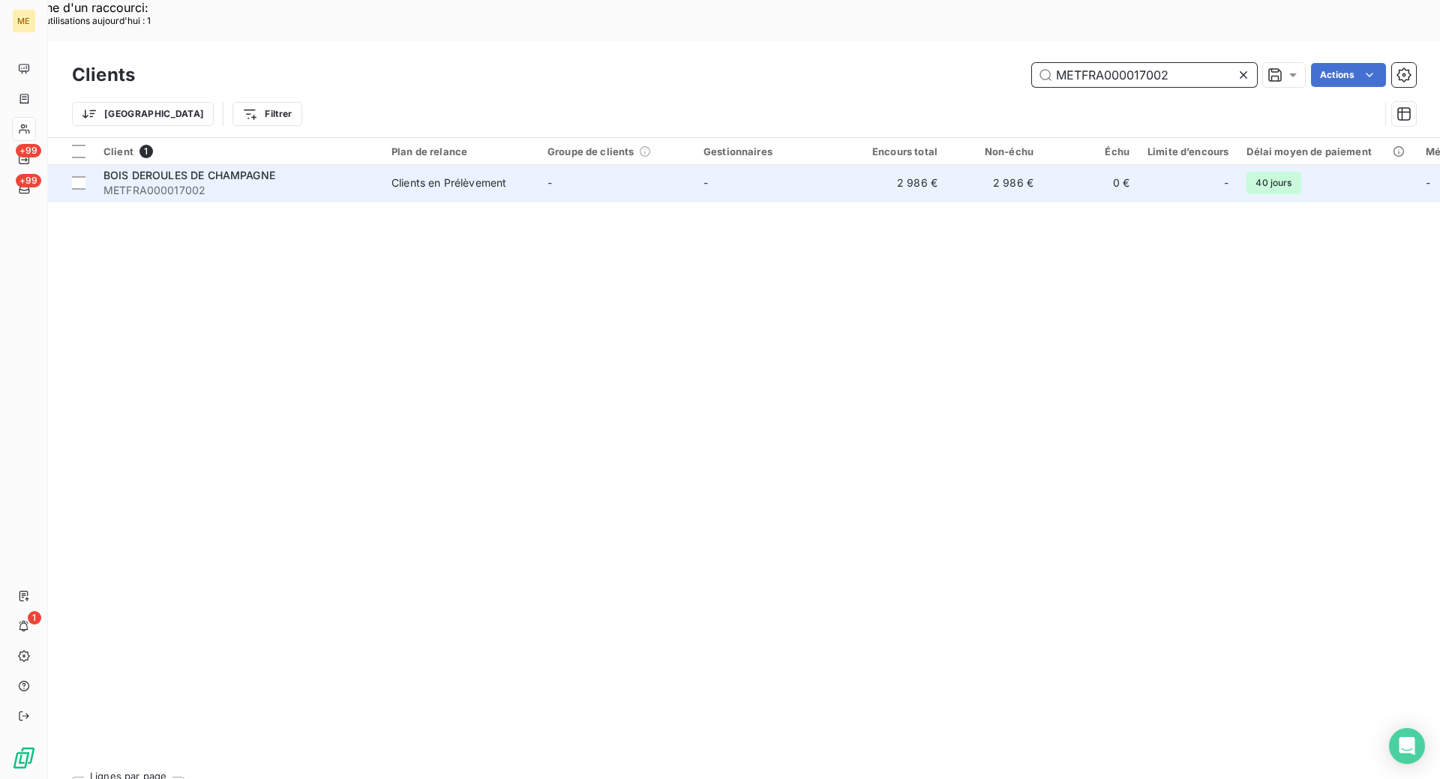
type input "METFRA000017002"
click at [295, 168] on div "BOIS DEROULES DE CHAMPAGNE" at bounding box center [238, 175] width 270 height 15
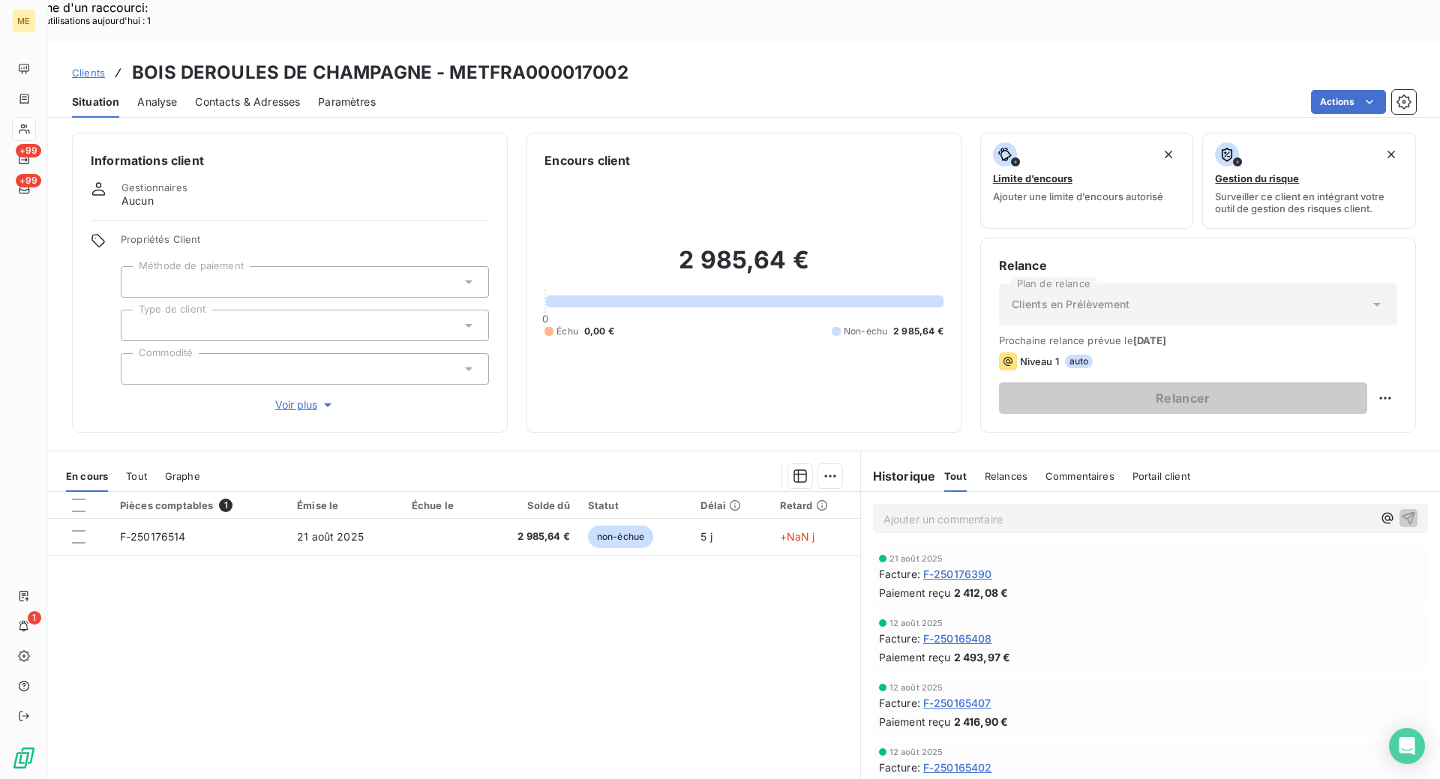
click at [974, 566] on span "F-250176390" at bounding box center [957, 574] width 69 height 16
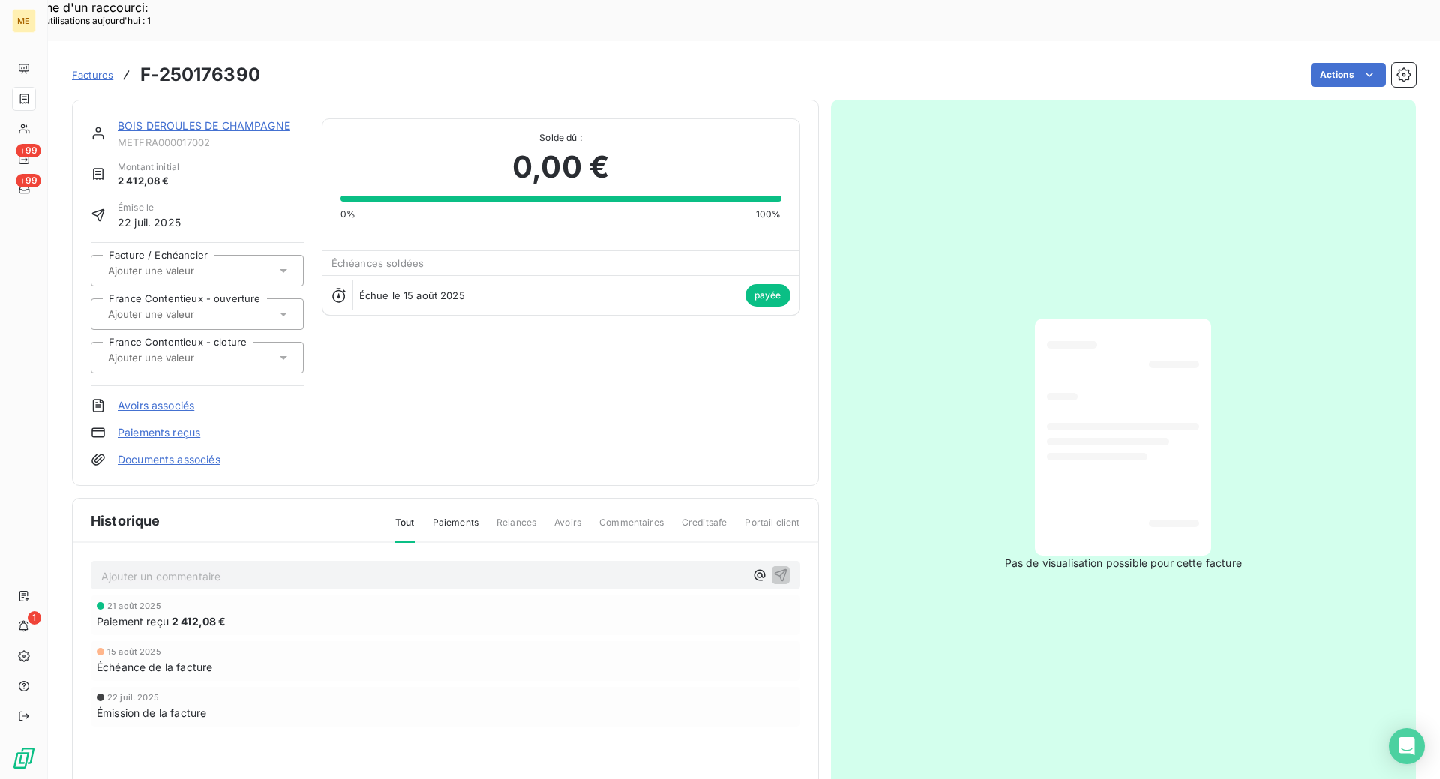
click at [982, 531] on div "Pas de visualisation possible pour cette facture" at bounding box center [1124, 445] width 586 height 690
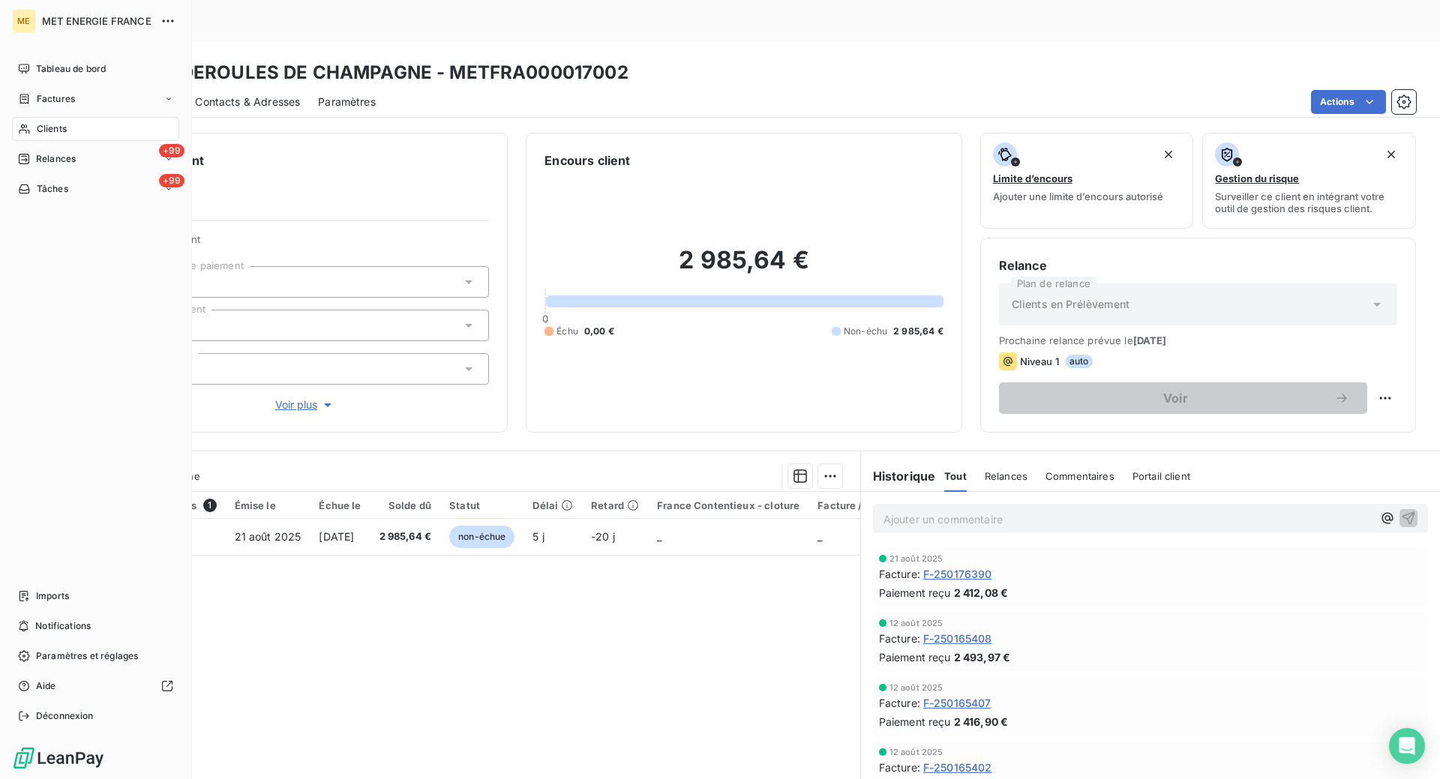
click at [45, 124] on span "Clients" at bounding box center [52, 128] width 30 height 13
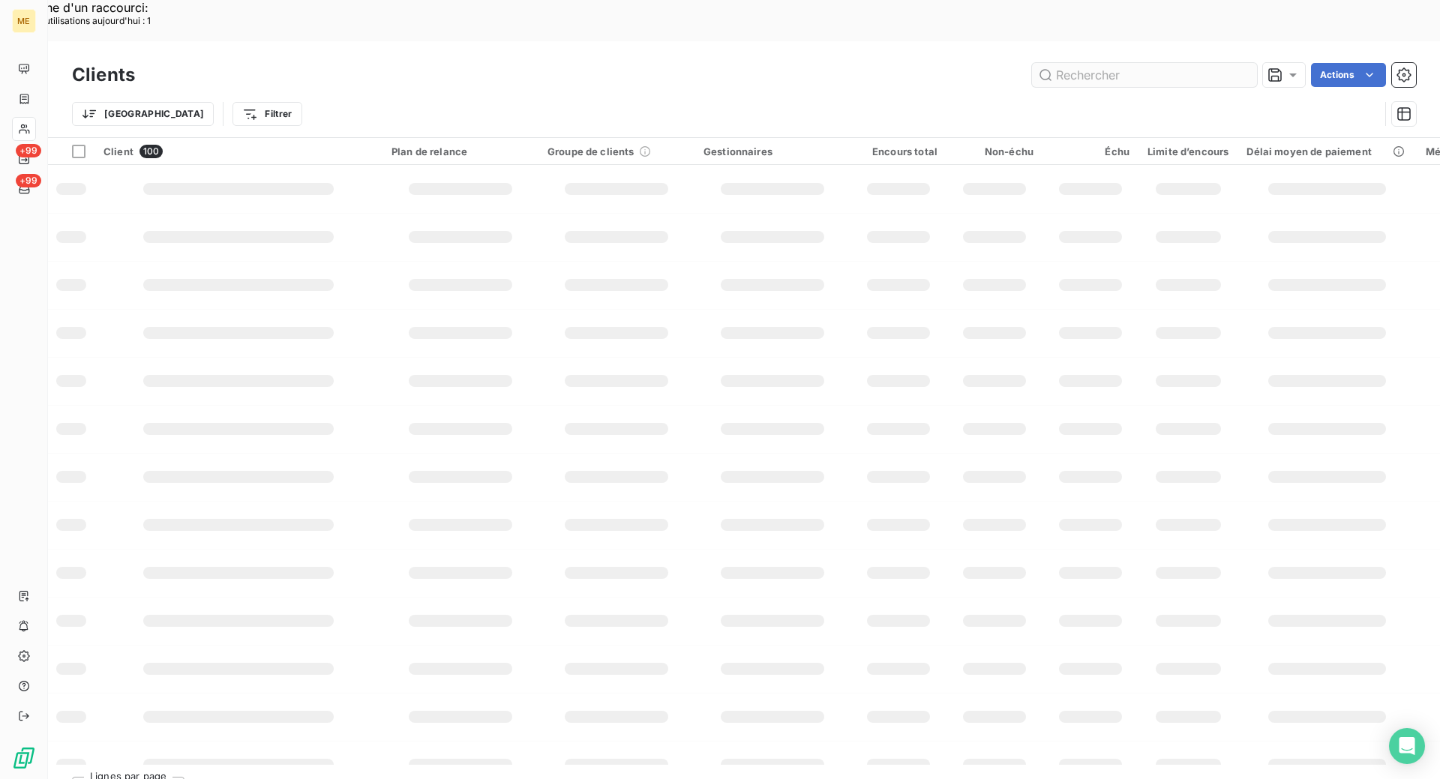
click at [1099, 63] on input "text" at bounding box center [1144, 75] width 225 height 24
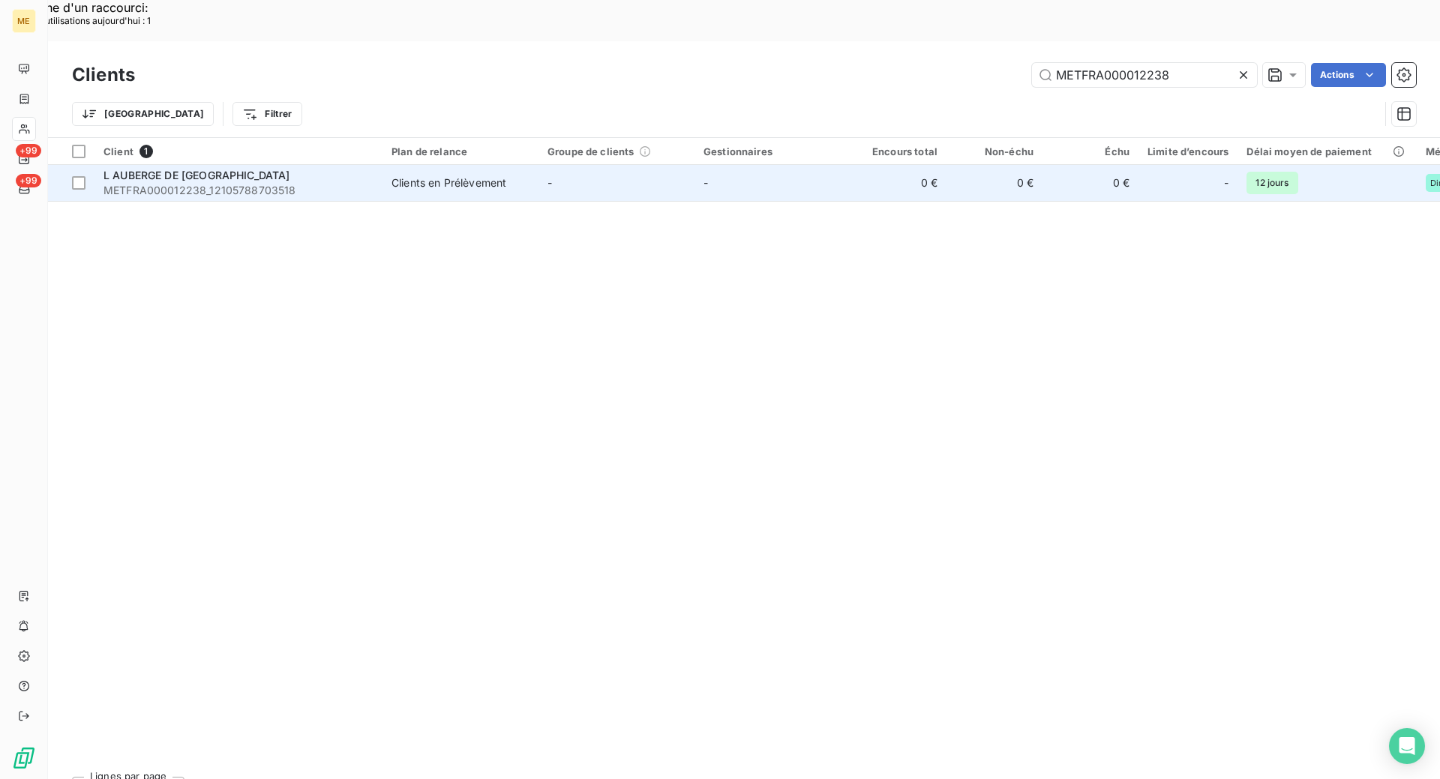
type input "METFRA000012238"
click at [277, 168] on div "L AUBERGE DE ST JULIEN" at bounding box center [238, 175] width 270 height 15
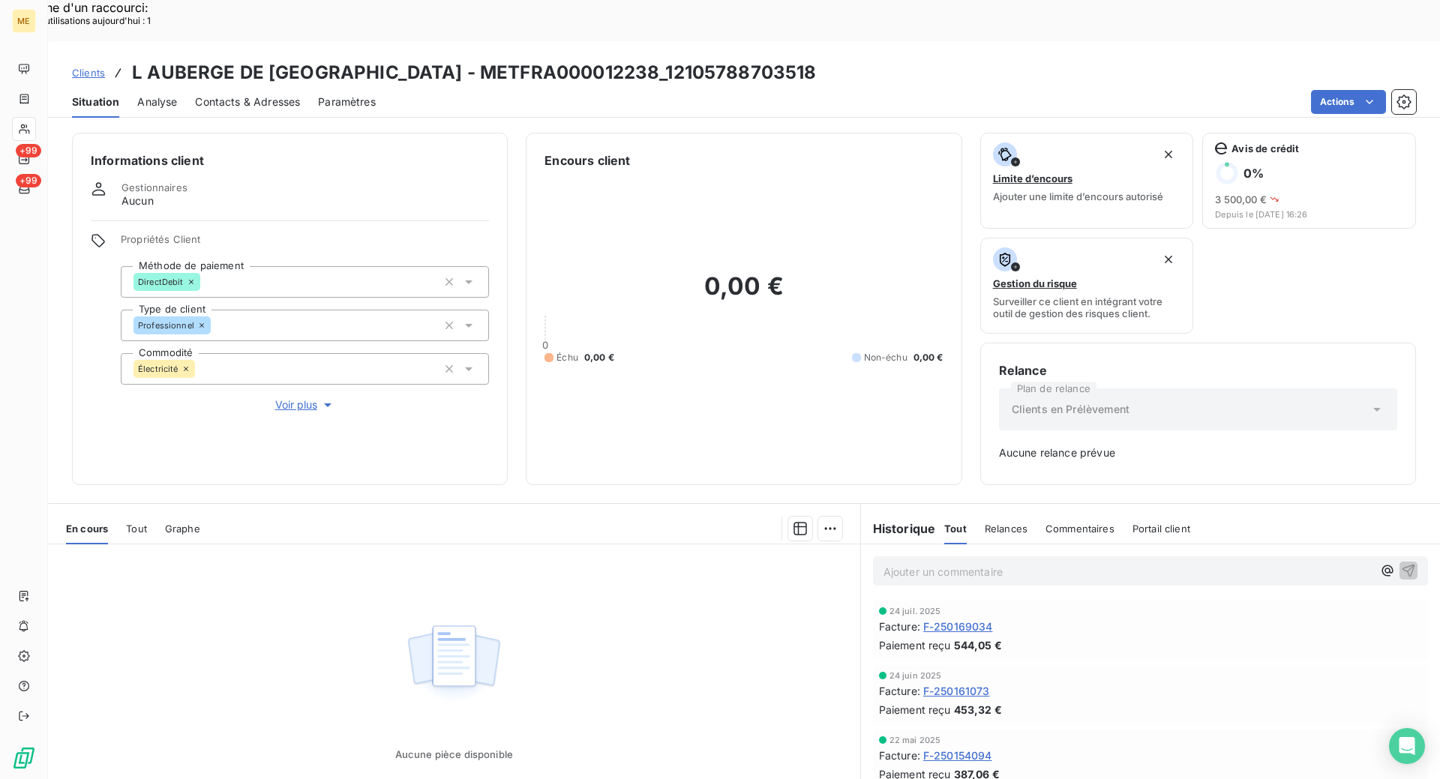
click at [964, 619] on span "F-250169034" at bounding box center [958, 627] width 70 height 16
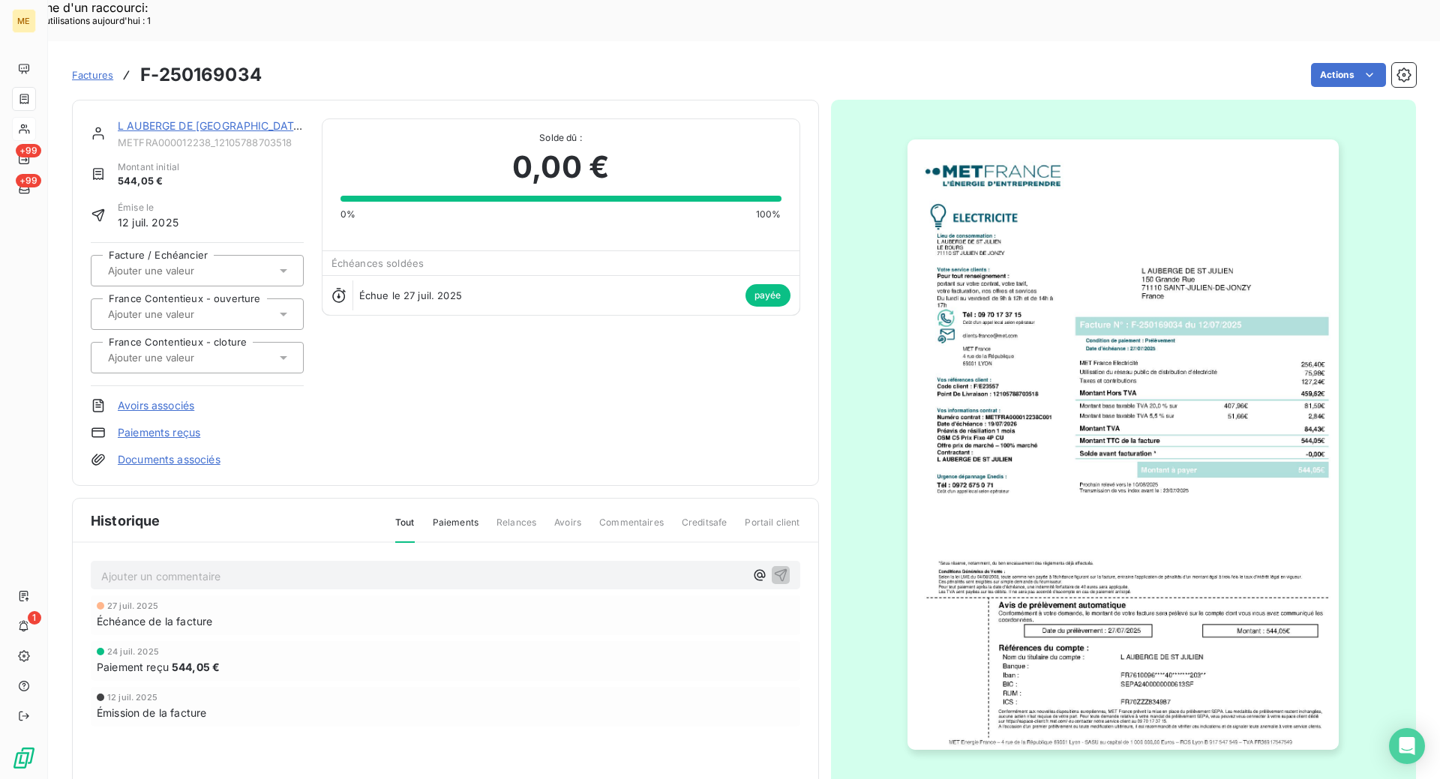
click at [173, 119] on link "L AUBERGE DE ST JULIEN" at bounding box center [211, 125] width 187 height 13
